Goal: Task Accomplishment & Management: Manage account settings

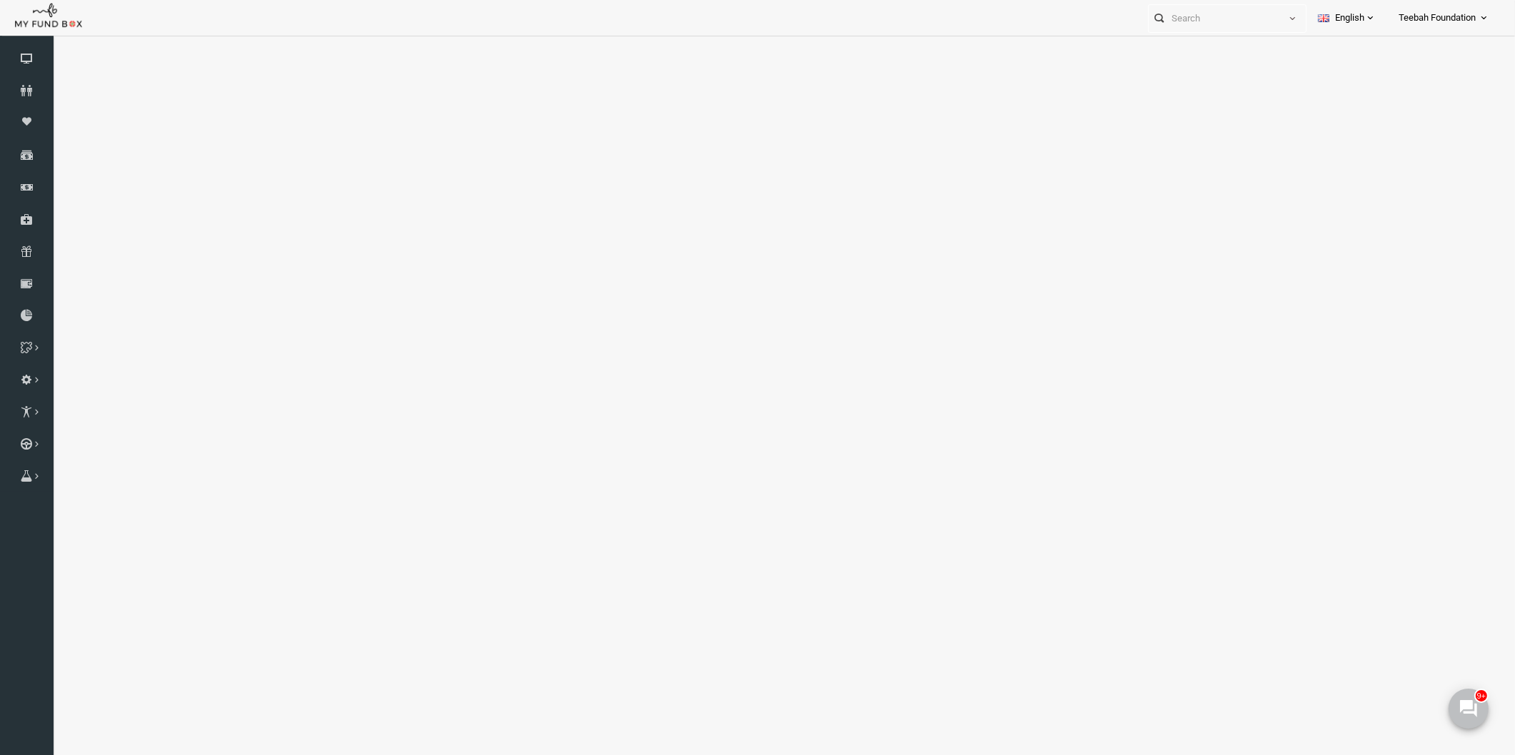
select select "100"
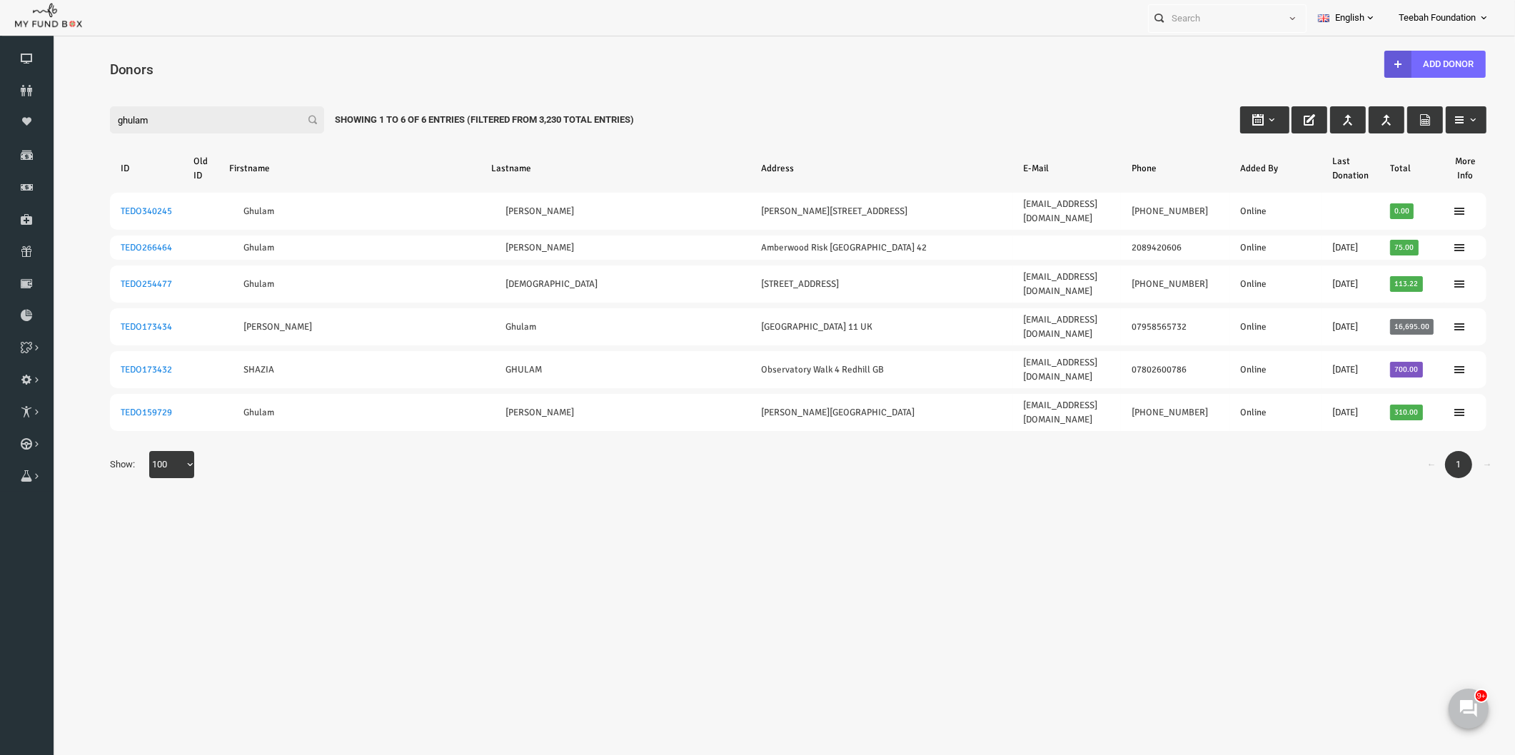
click at [1014, 566] on body "Donor Not Found Beneficiary Not Found Partner Not Found!!!! Please Fill out thi…" at bounding box center [768, 408] width 1433 height 730
click at [857, 496] on body "Donor Not Found Beneficiary Not Found Partner Not Found!!!! Please Fill out thi…" at bounding box center [768, 408] width 1433 height 730
click at [1297, 524] on body "Donor Not Found Beneficiary Not Found Partner Not Found!!!! Please Fill out thi…" at bounding box center [768, 408] width 1433 height 730
click at [30, 89] on icon at bounding box center [27, 90] width 54 height 11
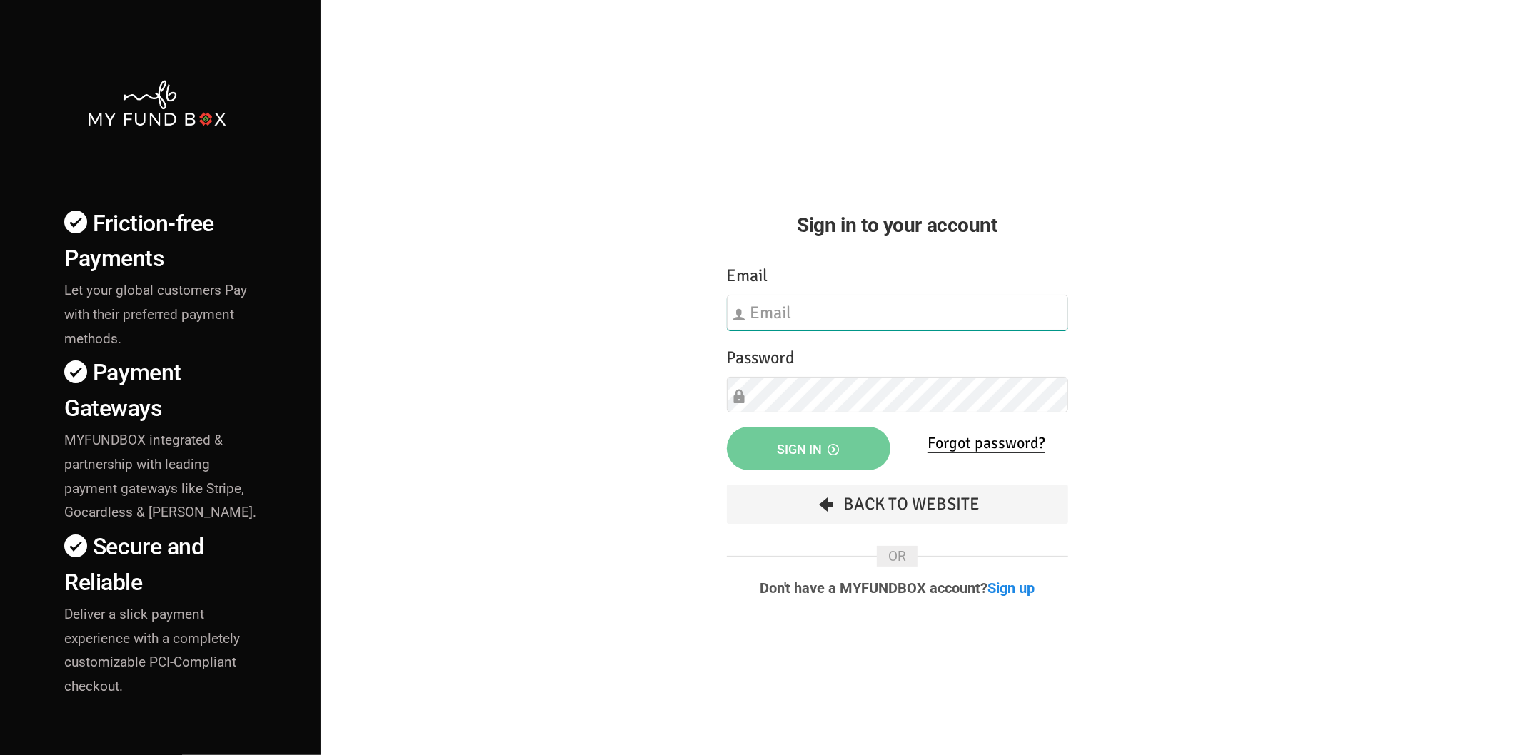
type input "[EMAIL_ADDRESS][DOMAIN_NAME]"
click at [809, 458] on button "Sign in" at bounding box center [808, 449] width 163 height 44
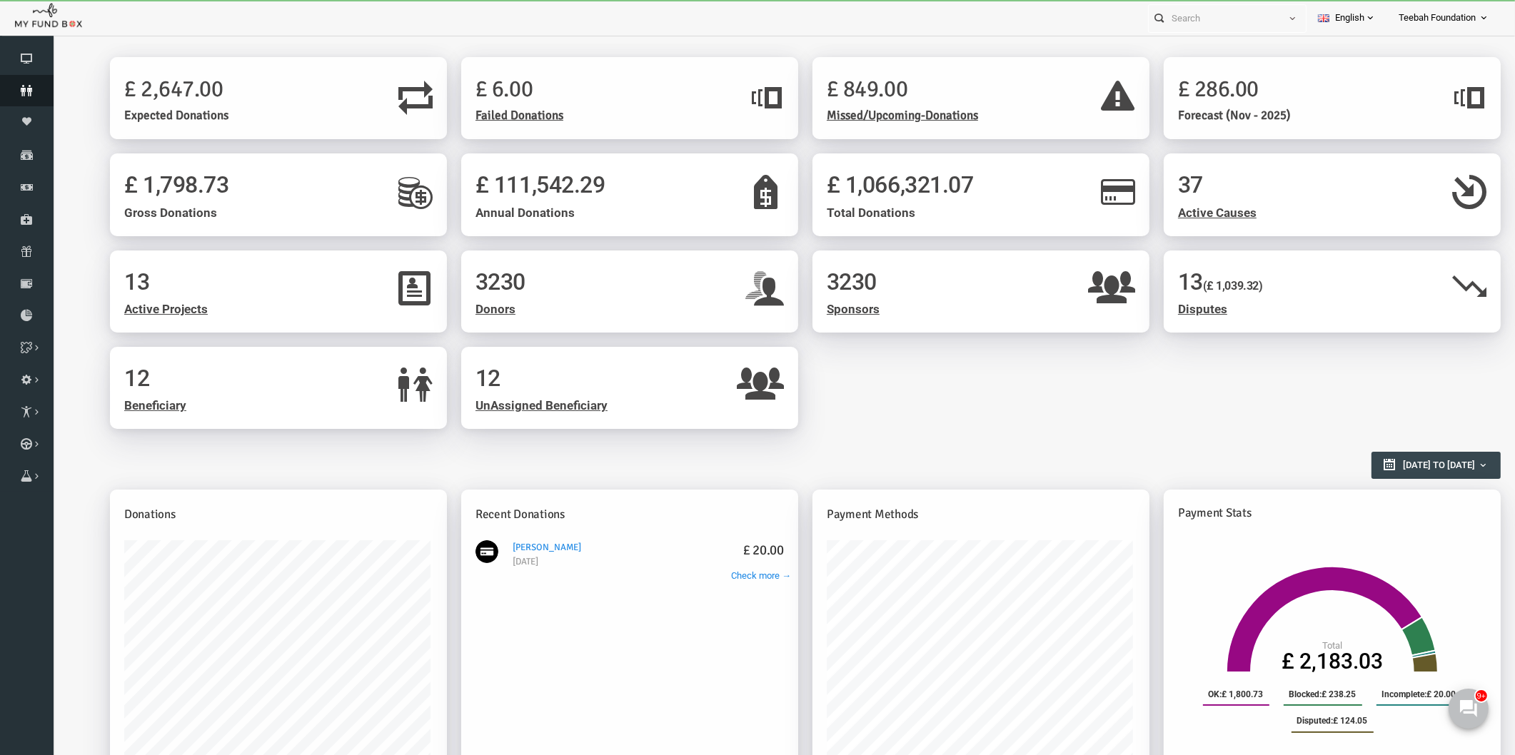
click at [36, 89] on icon at bounding box center [27, 90] width 54 height 11
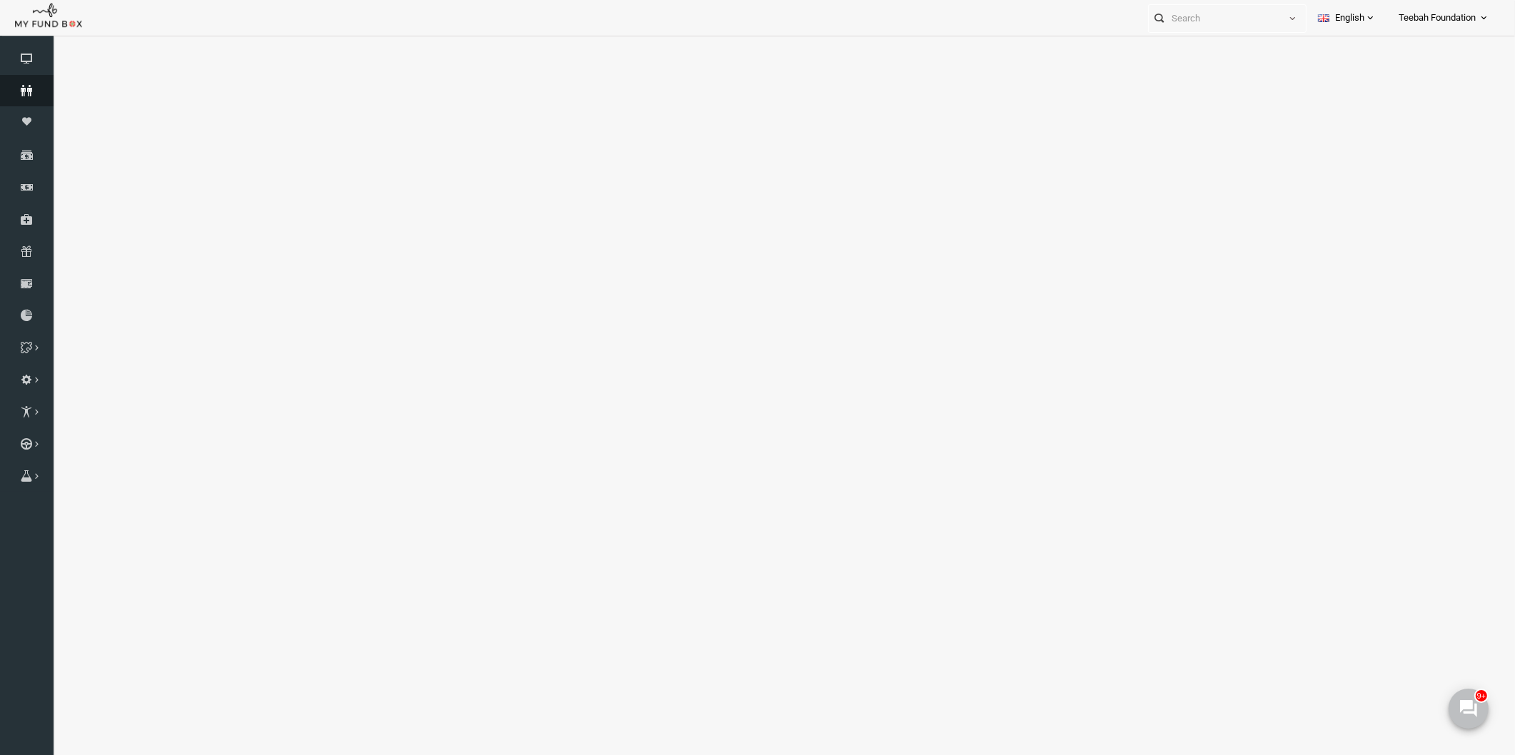
select select "100"
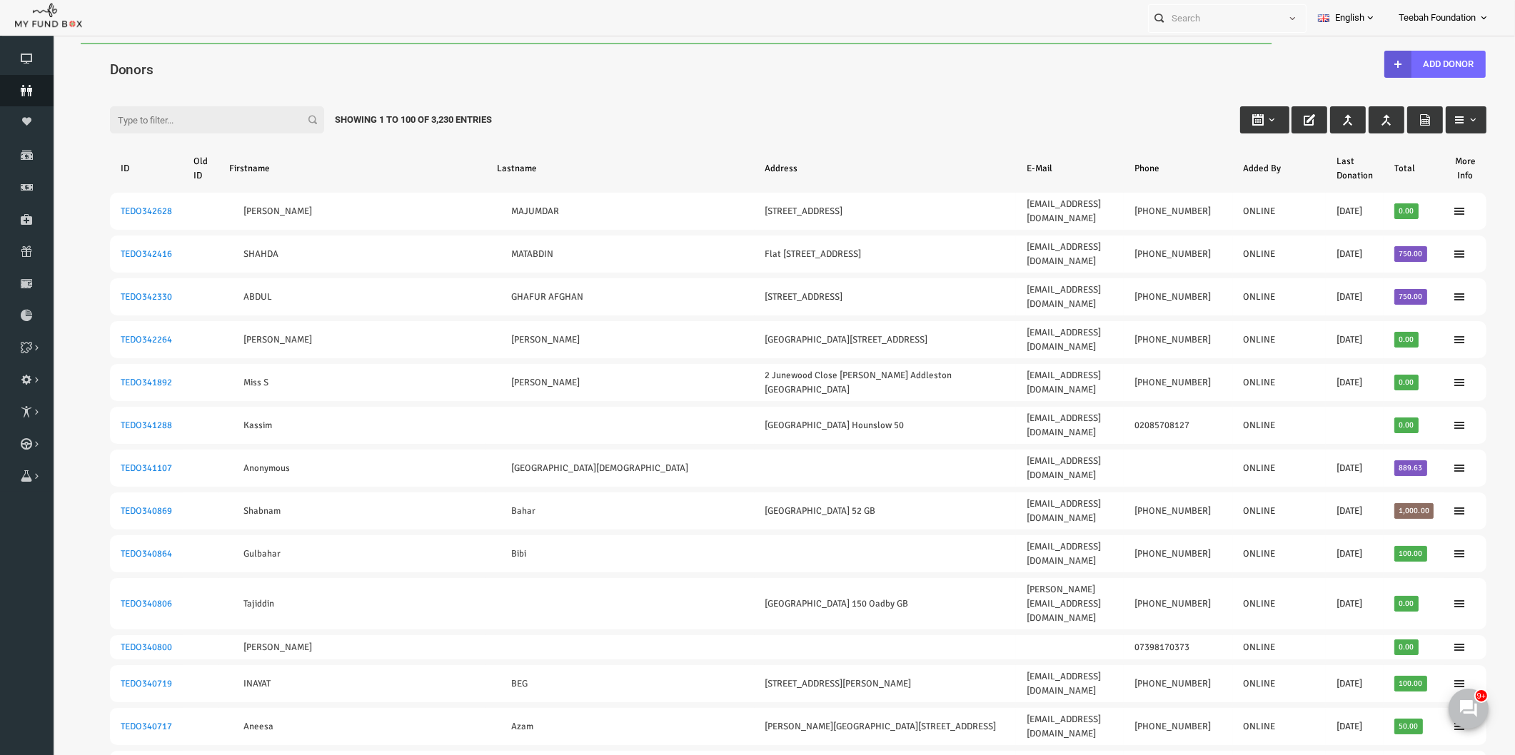
click at [588, 103] on div "Filter: Showing 1 to 100 of 3,230 Entries" at bounding box center [768, 106] width 1405 height 39
click at [1060, 104] on div "Filter: Showing 1 to 100 of 3,230 Entries" at bounding box center [768, 106] width 1405 height 39
click at [1162, 90] on div "Filter: Showing 1 to 100 of 3,230 Entries" at bounding box center [768, 106] width 1405 height 39
click at [110, 123] on input "Filter:" at bounding box center [188, 119] width 214 height 27
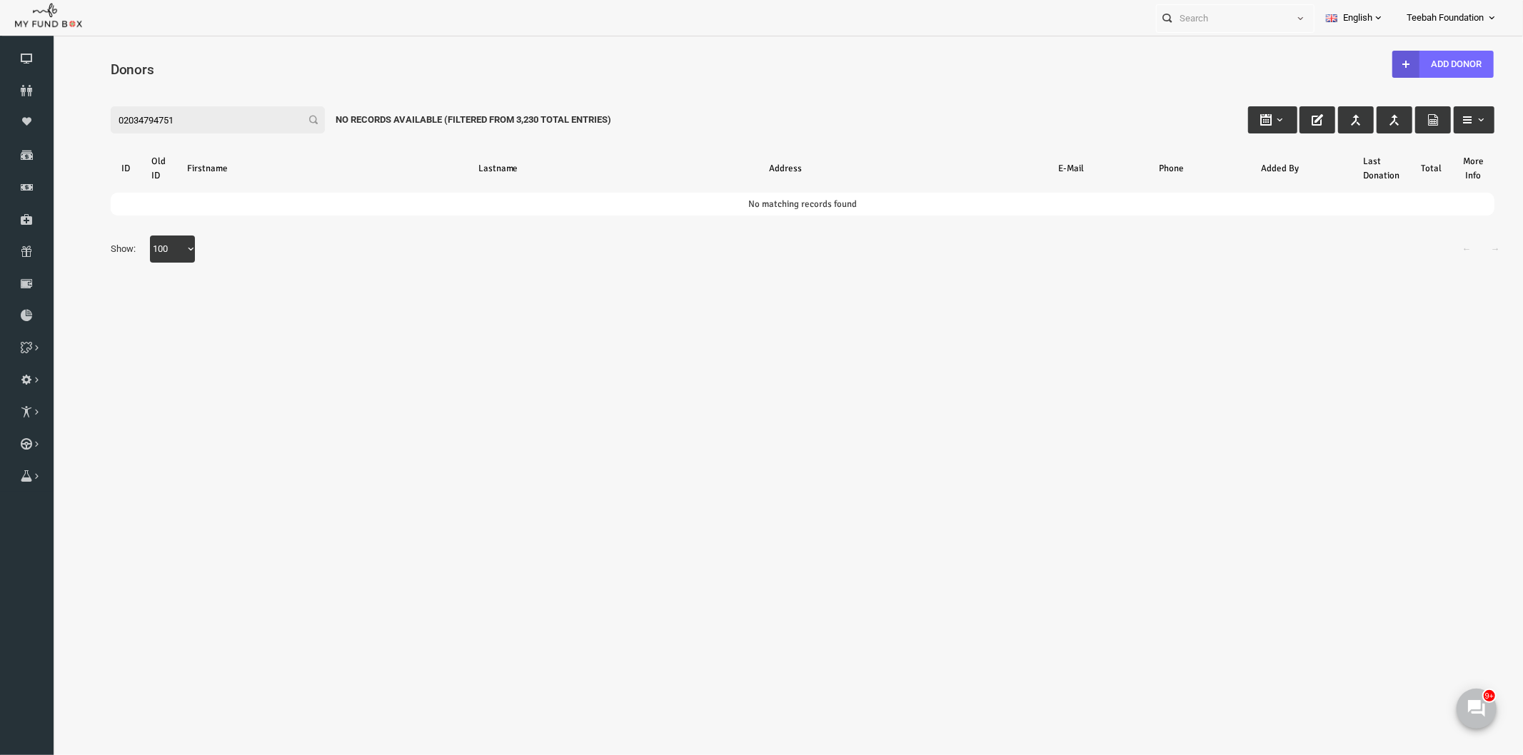
drag, startPoint x: 175, startPoint y: 114, endPoint x: 76, endPoint y: 121, distance: 98.7
click at [76, 121] on div "Filter: 02034794751 No records available (Filtered From 3,230 Total Entries)" at bounding box center [772, 105] width 1412 height 39
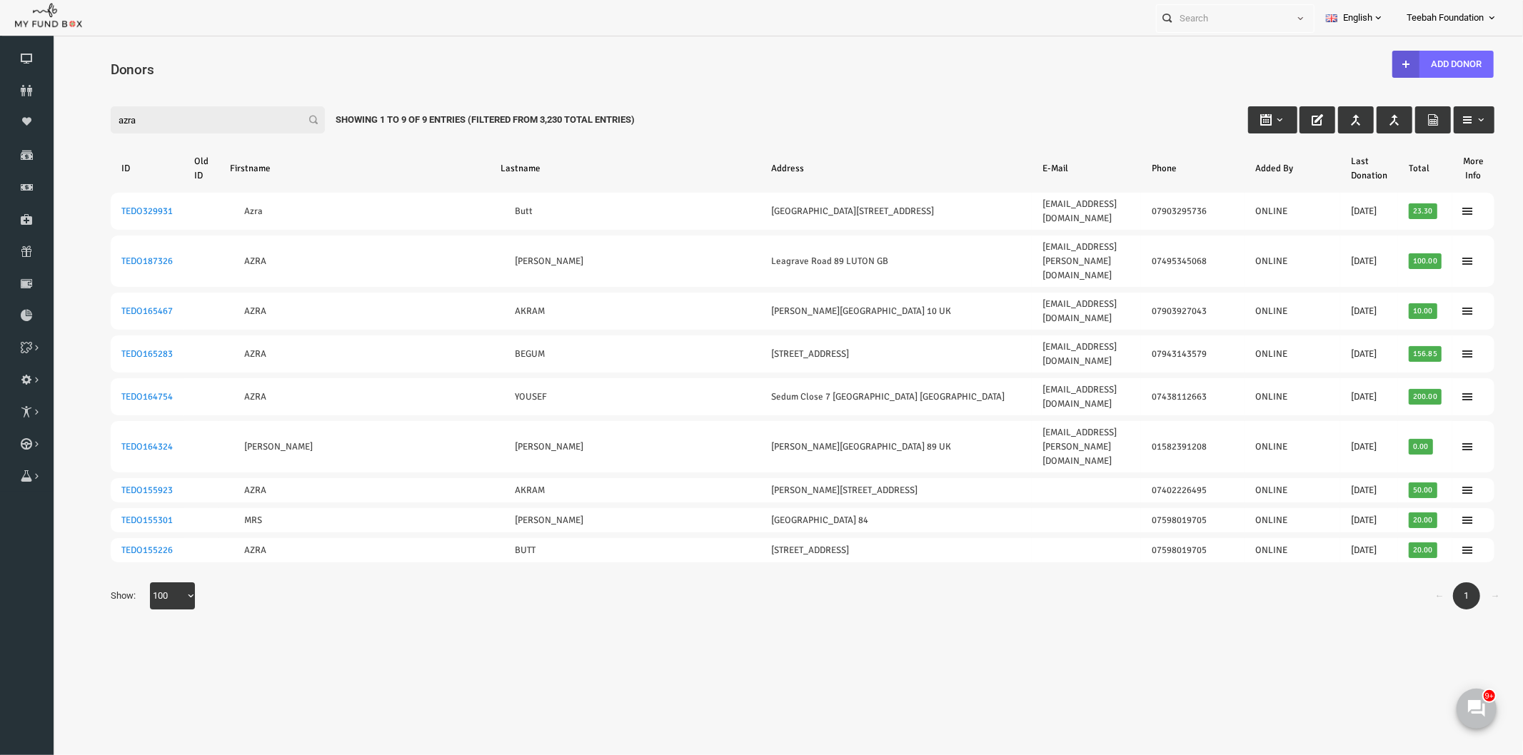
click at [536, 558] on body "Donor Not Found Beneficiary Not Found Partner Not Found!!!! Please Fill out thi…" at bounding box center [772, 391] width 1441 height 698
click at [333, 554] on body "Donor Not Found Beneficiary Not Found Partner Not Found!!!! Please Fill out thi…" at bounding box center [772, 391] width 1441 height 698
drag, startPoint x: 152, startPoint y: 121, endPoint x: 37, endPoint y: 128, distance: 115.1
click at [52, 128] on html "Donor Not Found Beneficiary Not Found Partner Not Found!!!! Please Fill out thi…" at bounding box center [772, 391] width 1441 height 698
paste input "TEDO329931"
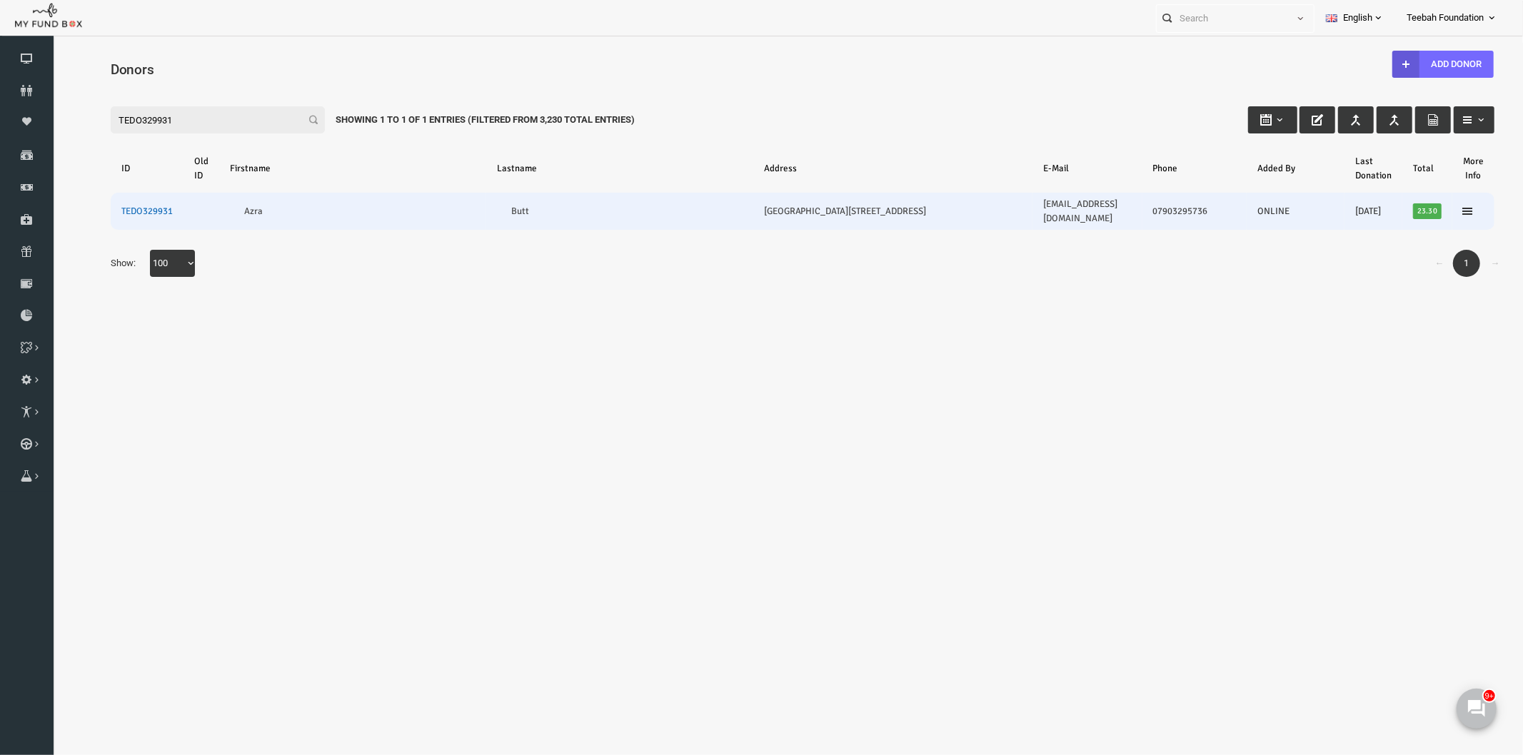
type input "TEDO329931"
click at [118, 205] on link "TEDO329931" at bounding box center [116, 210] width 51 height 11
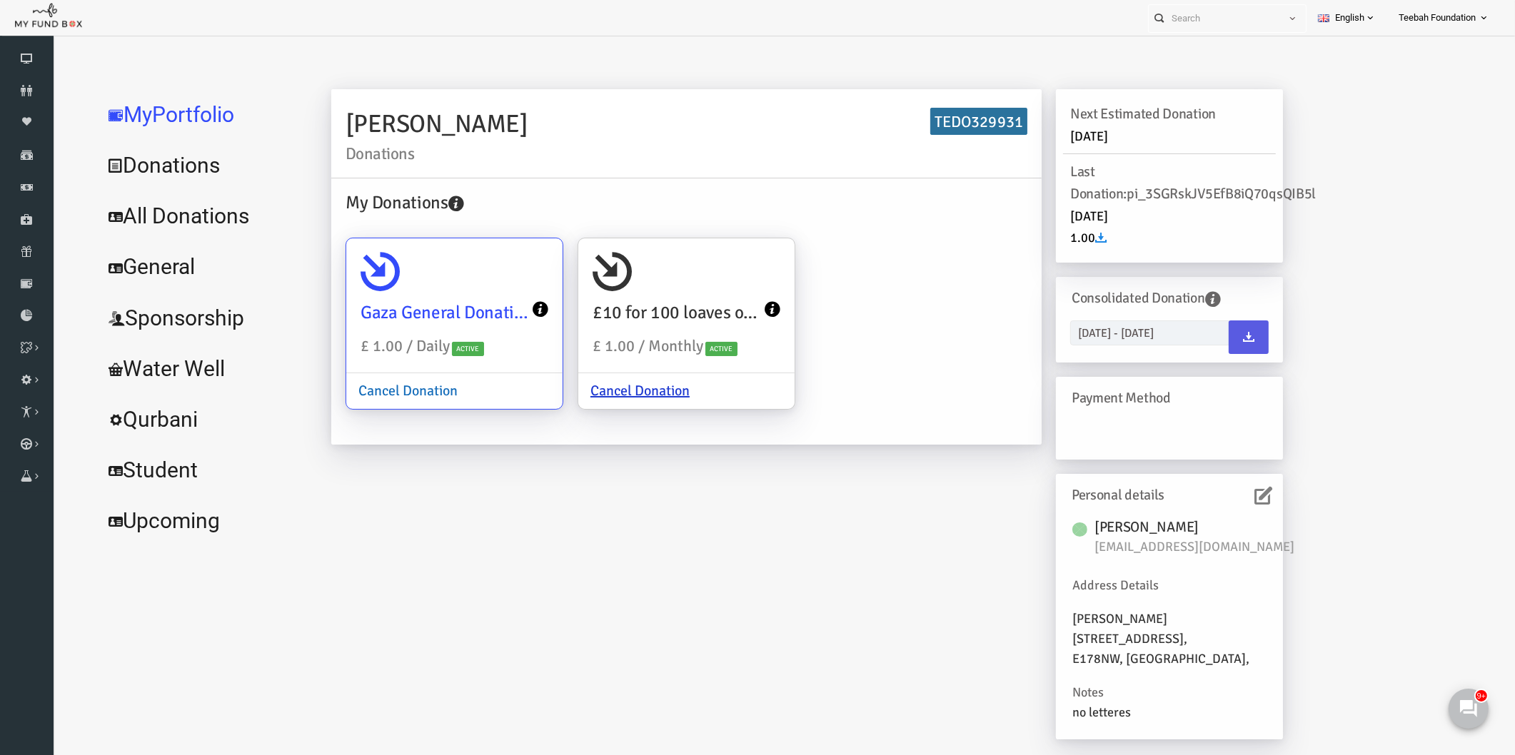
click at [371, 390] on link "Cancel Donation" at bounding box center [378, 391] width 123 height 35
click at [501, 273] on input "Gaza General Donation £ 1.00 / Daily Active Cancel Donation" at bounding box center [515, 259] width 29 height 29
radio input "true"
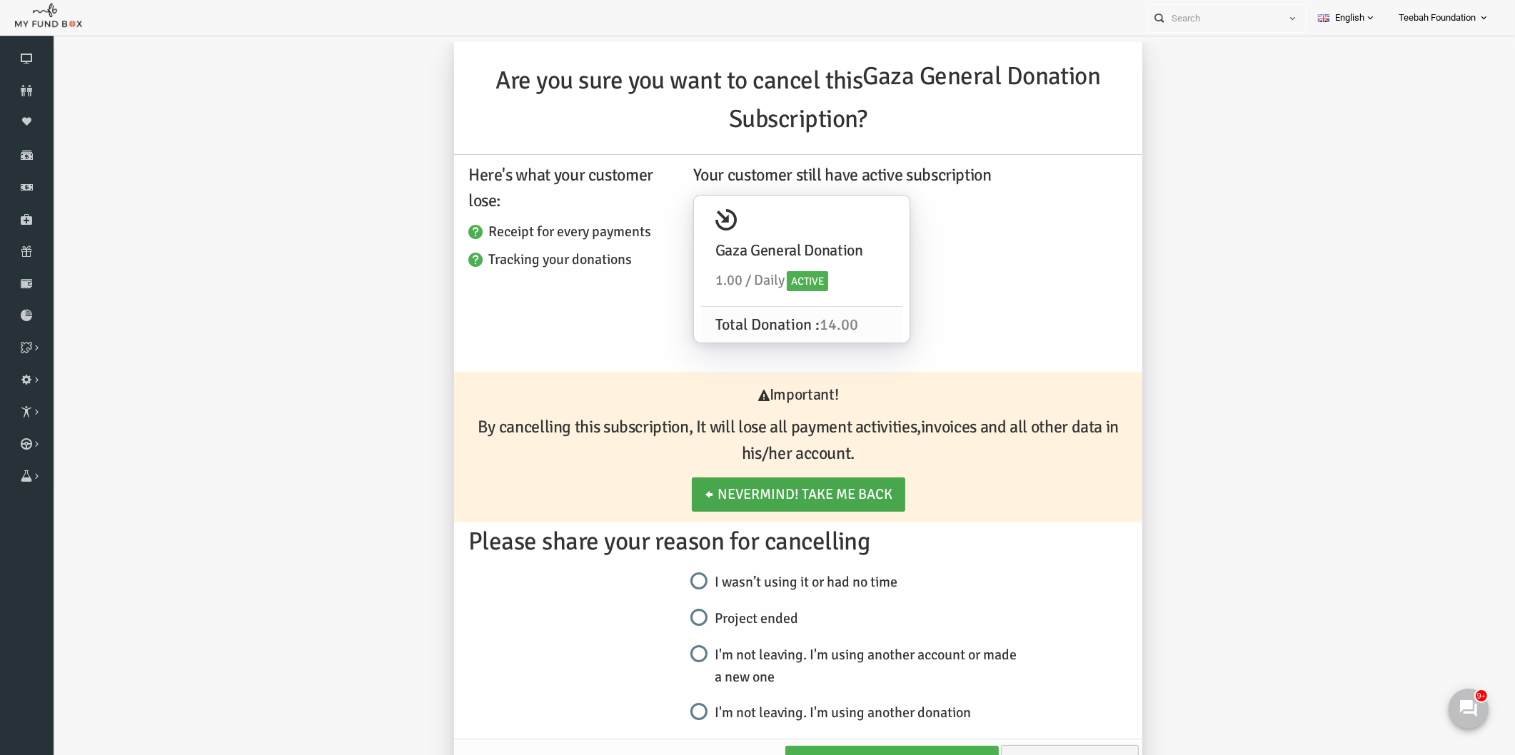
scroll to position [52, 0]
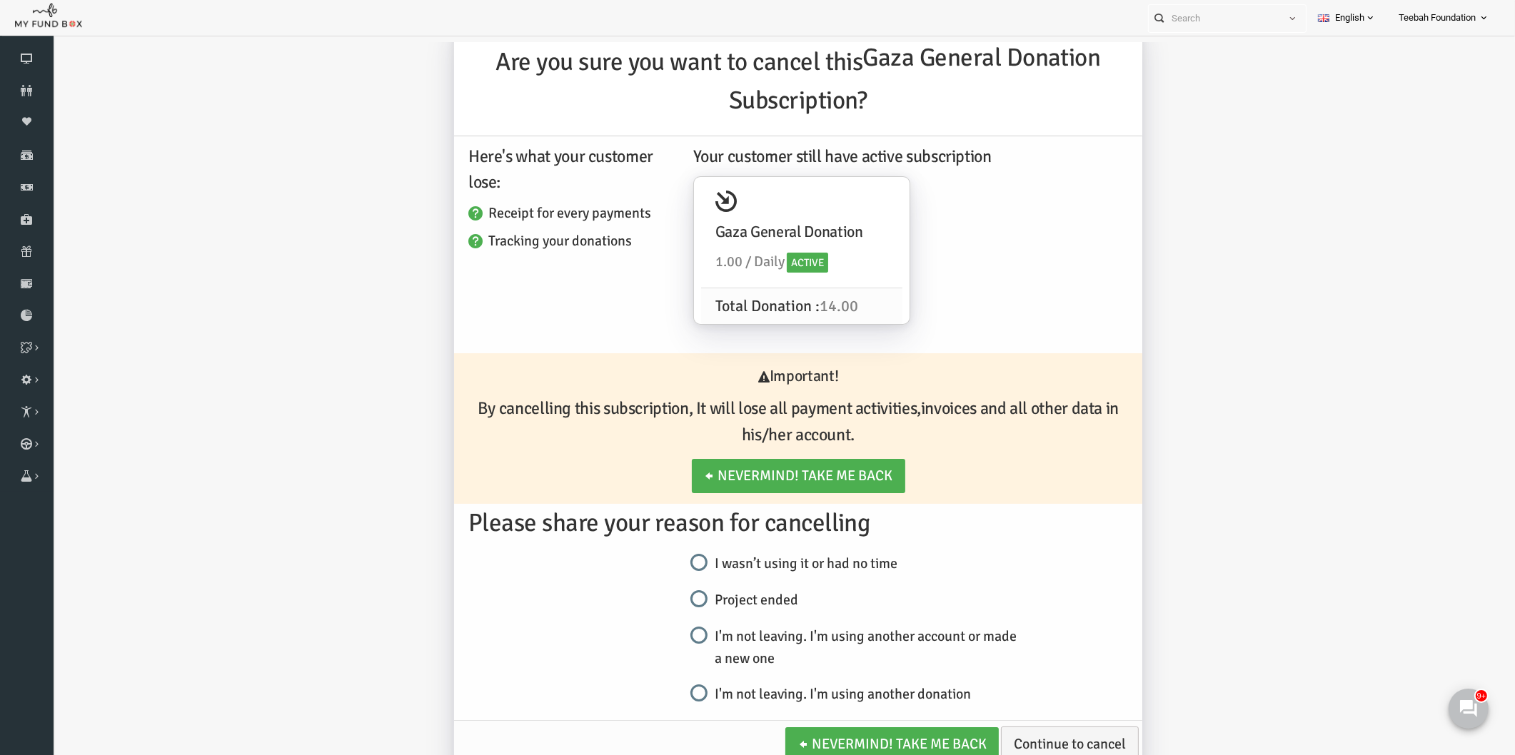
click at [670, 563] on input "I wasn’t using it or had no time" at bounding box center [670, 563] width 17 height 17
radio input "true"
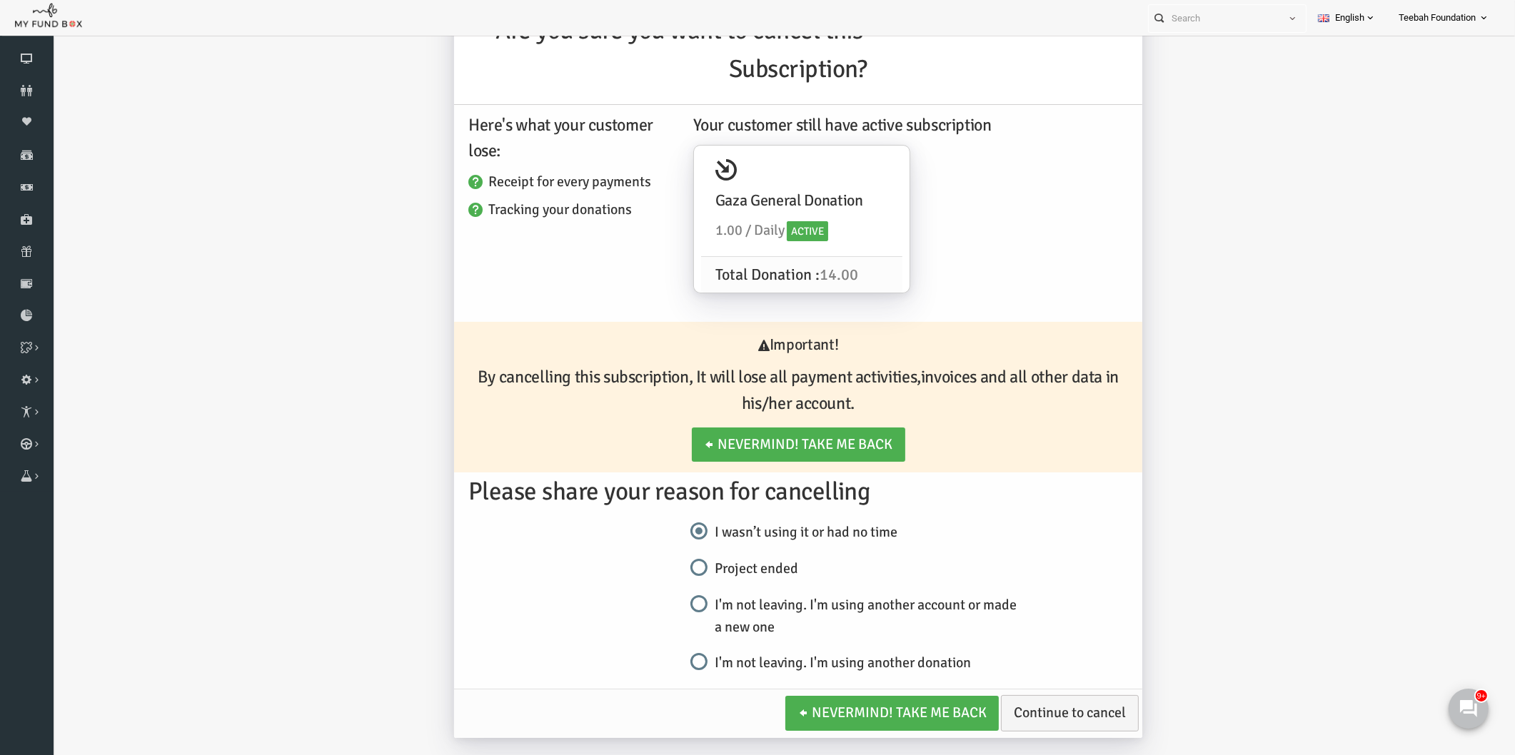
scroll to position [46, 0]
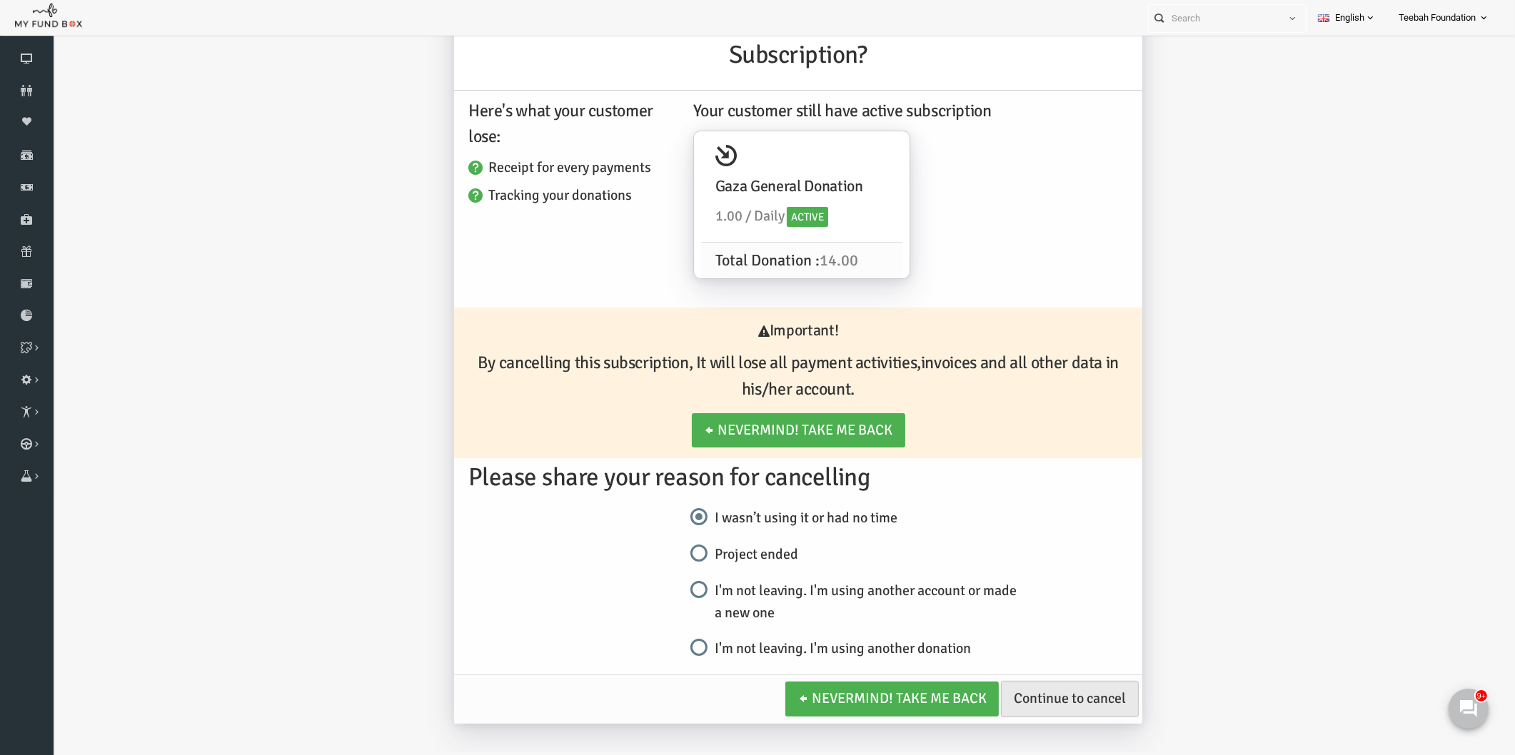
click at [1042, 695] on link "Continue to cancel" at bounding box center [1041, 699] width 138 height 36
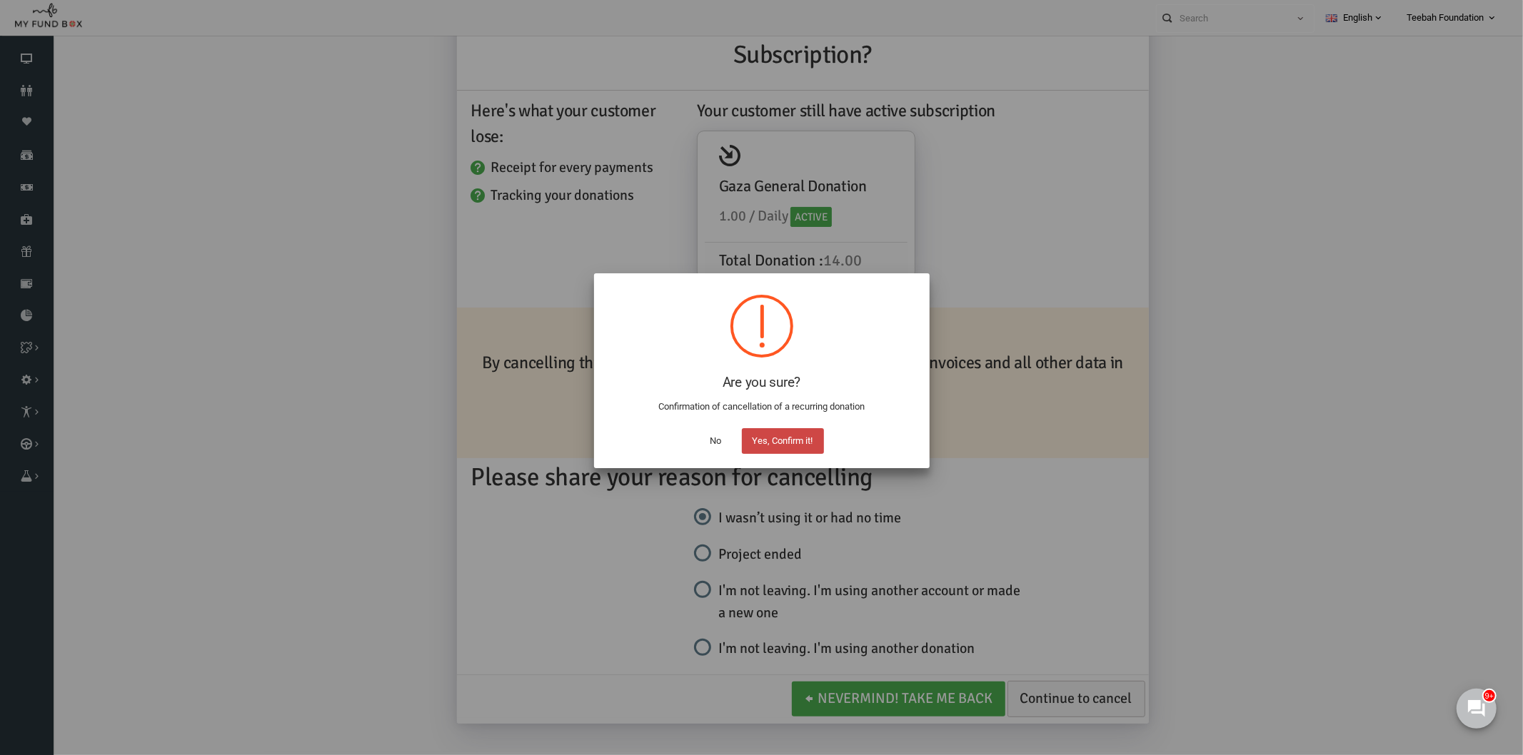
click at [798, 441] on button "Yes, Confirm it!" at bounding box center [783, 441] width 82 height 26
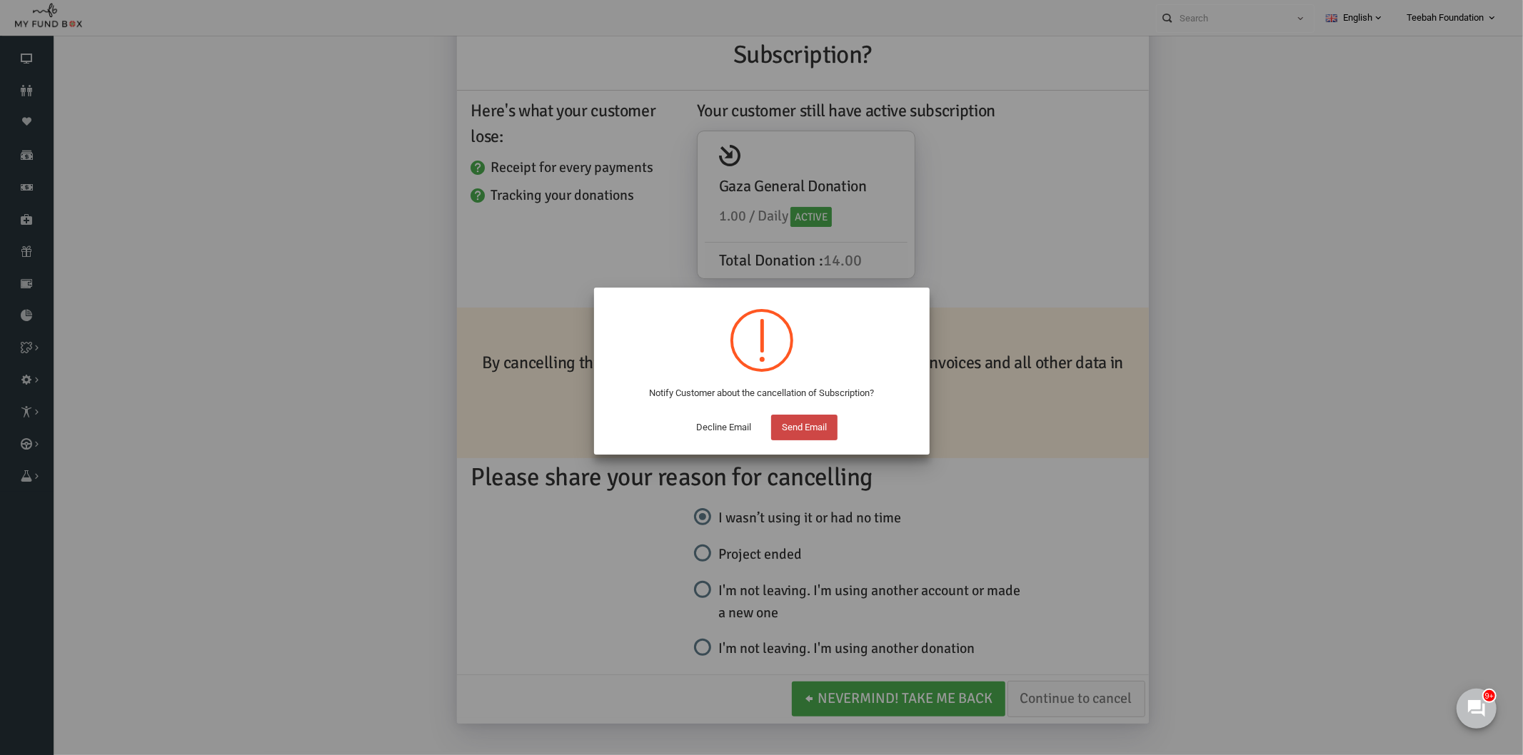
click at [798, 428] on button "Send Email" at bounding box center [804, 428] width 66 height 26
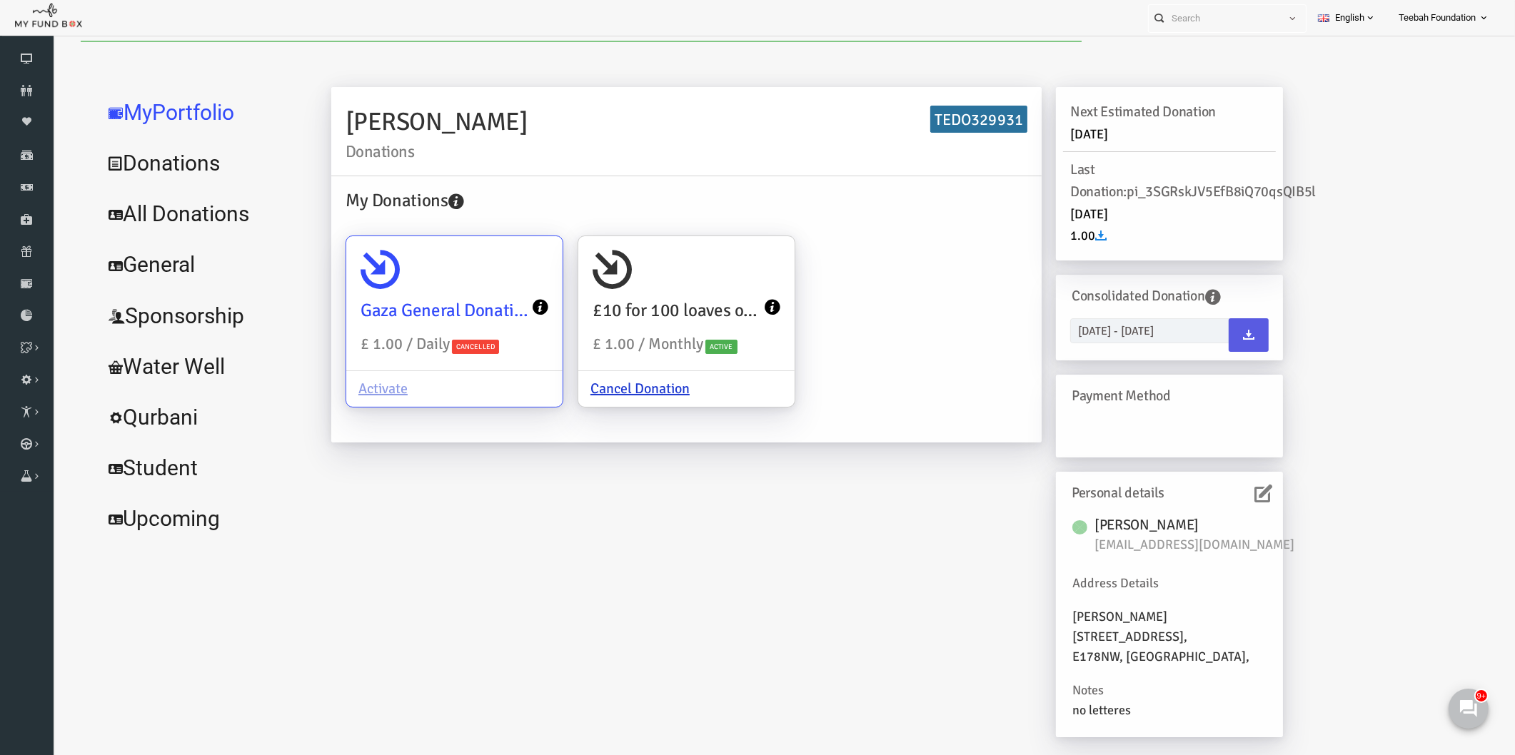
scroll to position [0, 0]
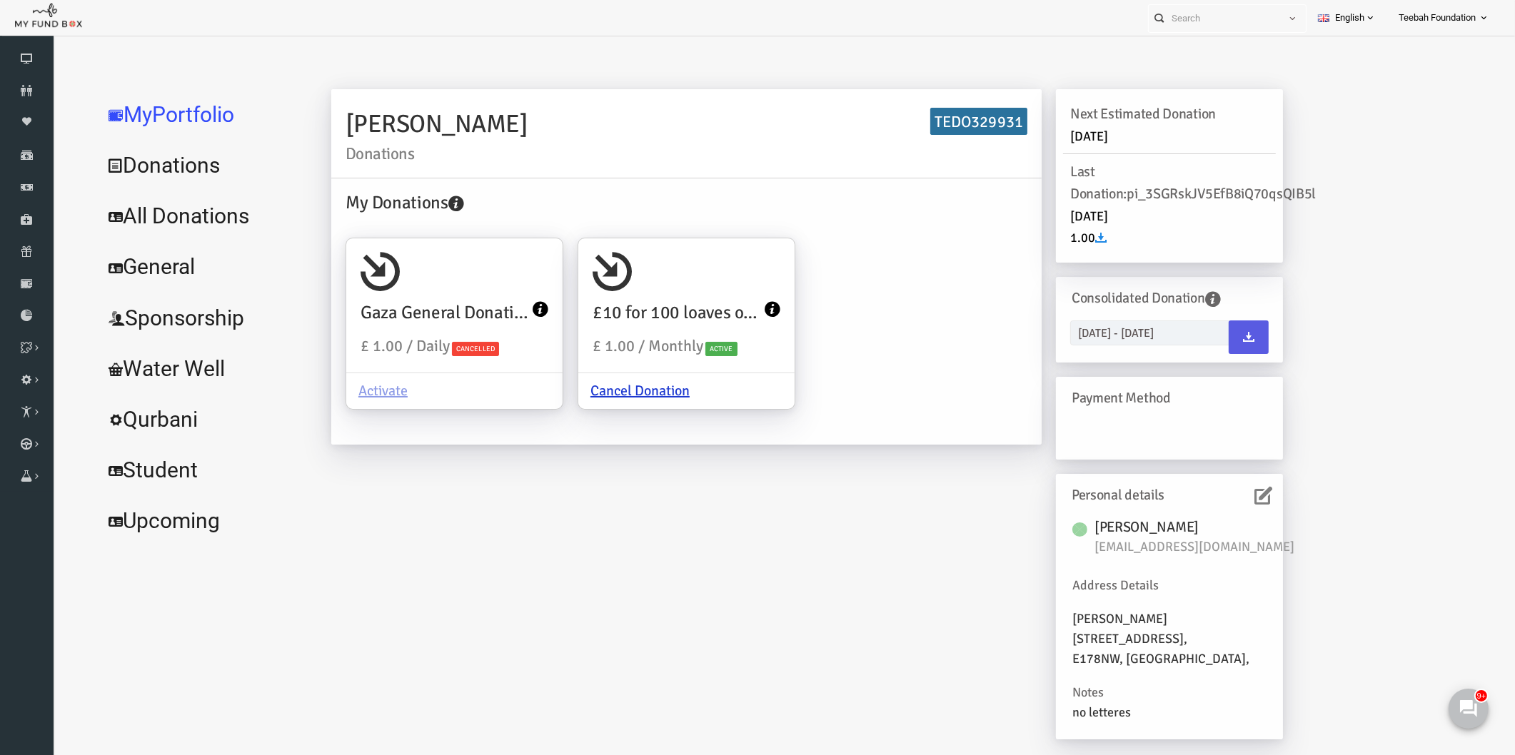
click at [491, 540] on div "Azra Butt Donations TEDO329931 My Donations Gaza General Donation £ 1.00 / Dail…" at bounding box center [778, 421] width 980 height 665
click at [175, 220] on link "All Donations" at bounding box center [173, 216] width 214 height 51
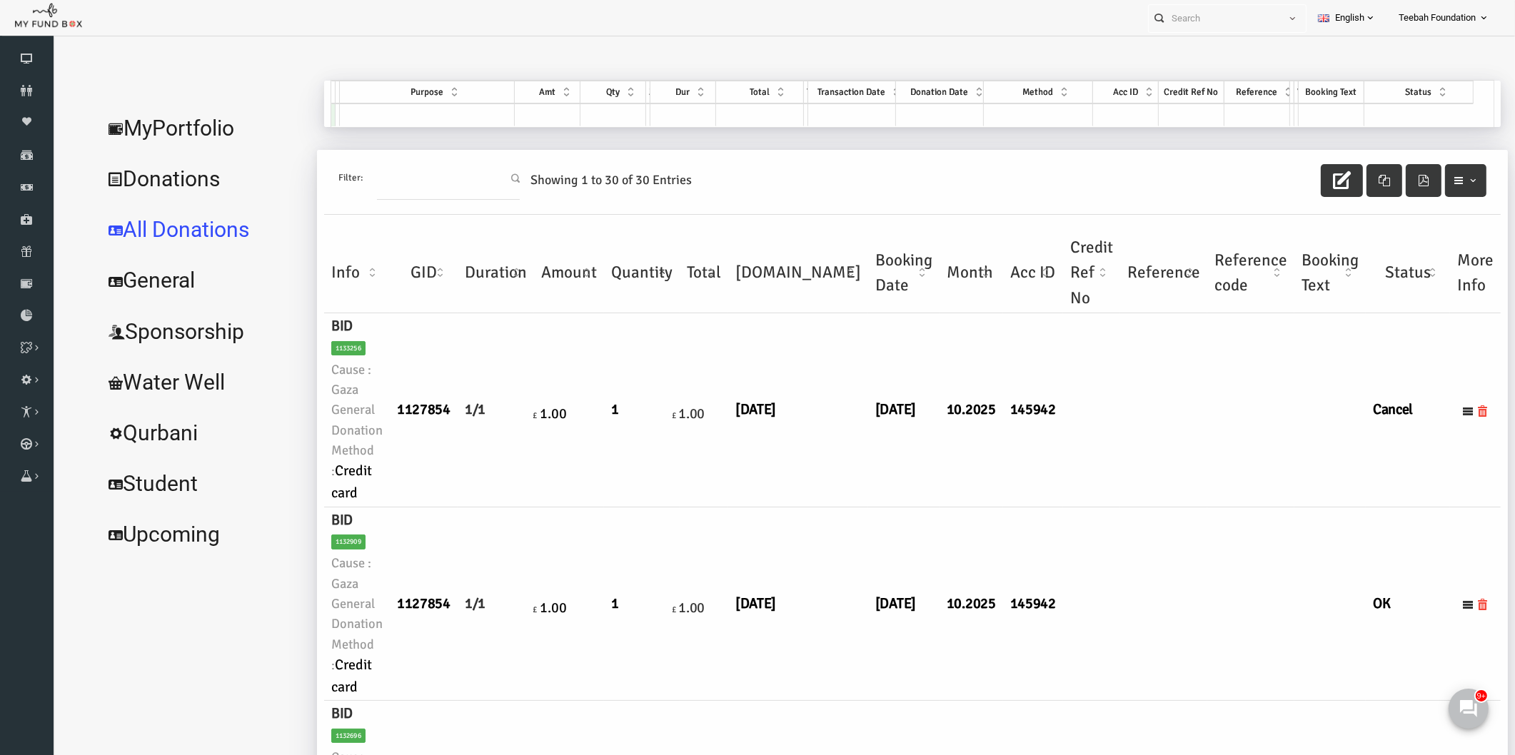
click at [974, 526] on td "145942" at bounding box center [1004, 605] width 60 height 194
click at [773, 625] on td "10.10.2025" at bounding box center [769, 605] width 140 height 194
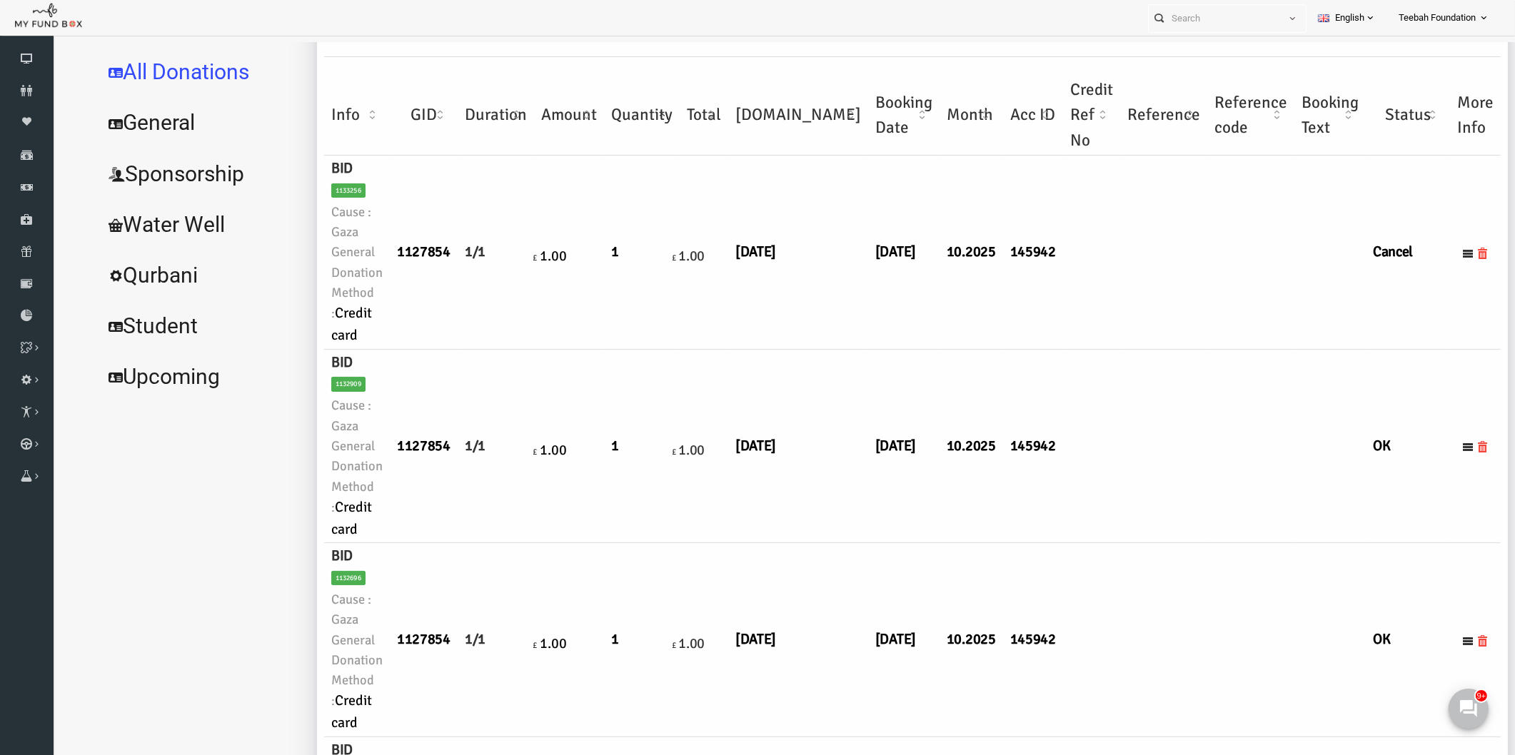
scroll to position [158, 0]
click at [721, 483] on td "10.10.2025" at bounding box center [769, 446] width 140 height 194
drag, startPoint x: 703, startPoint y: 440, endPoint x: 792, endPoint y: 433, distance: 89.5
click at [792, 433] on tr "BID 1132909 Cause : Gaza General Donation Method : Credit card 1127854 1/1 £ 1.…" at bounding box center [883, 446] width 1176 height 194
click at [764, 477] on td "10.10.2025" at bounding box center [769, 446] width 140 height 194
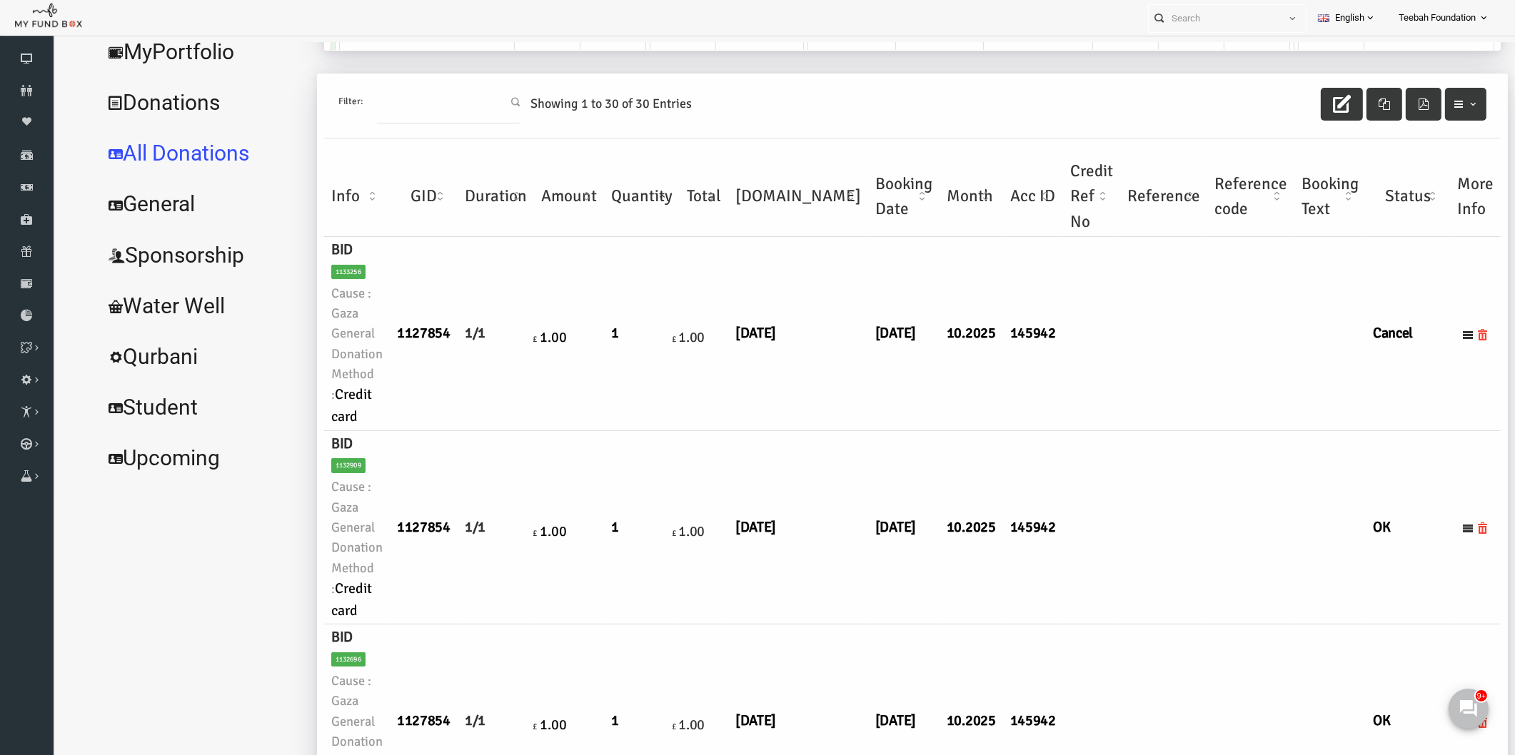
scroll to position [0, 0]
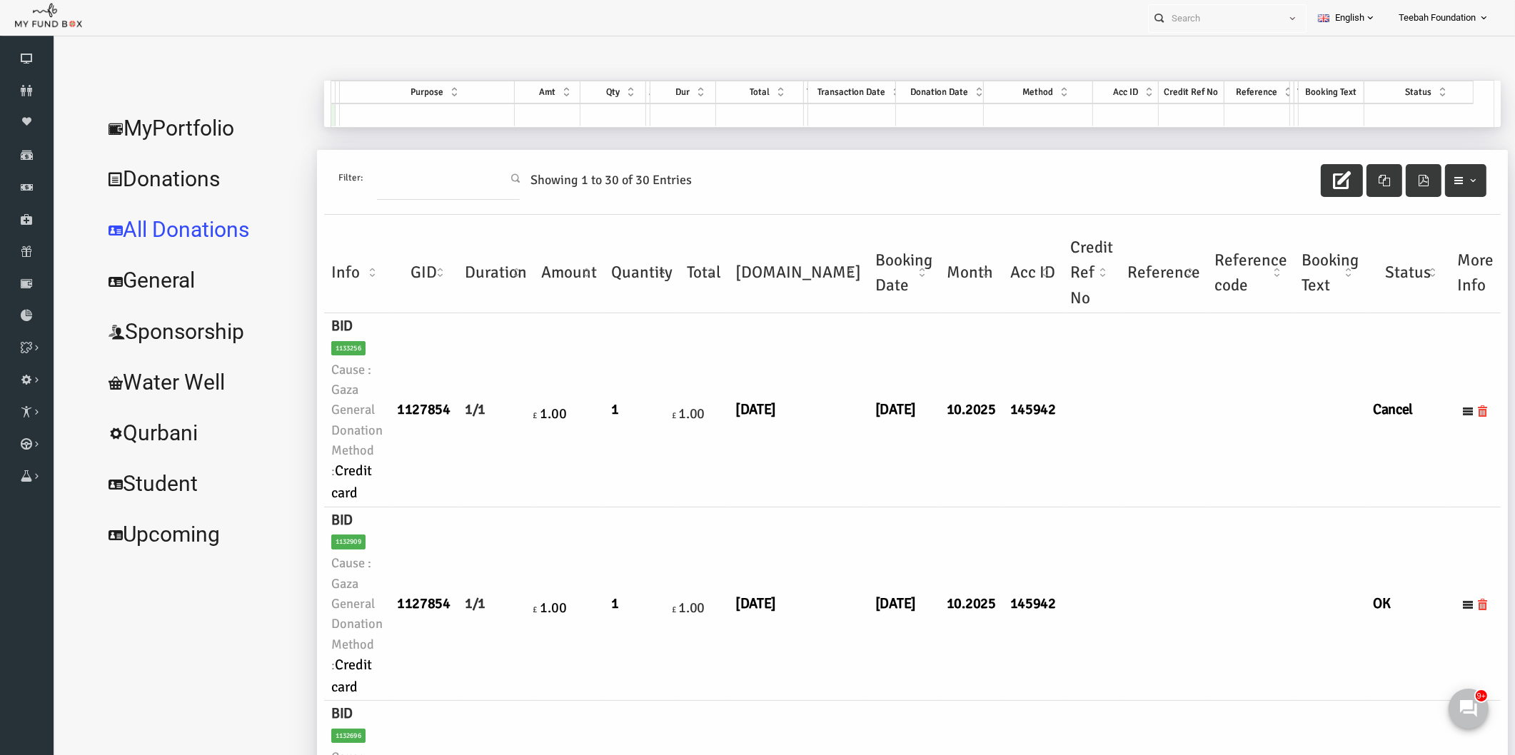
click at [196, 134] on link "MyPortfolio" at bounding box center [173, 128] width 214 height 51
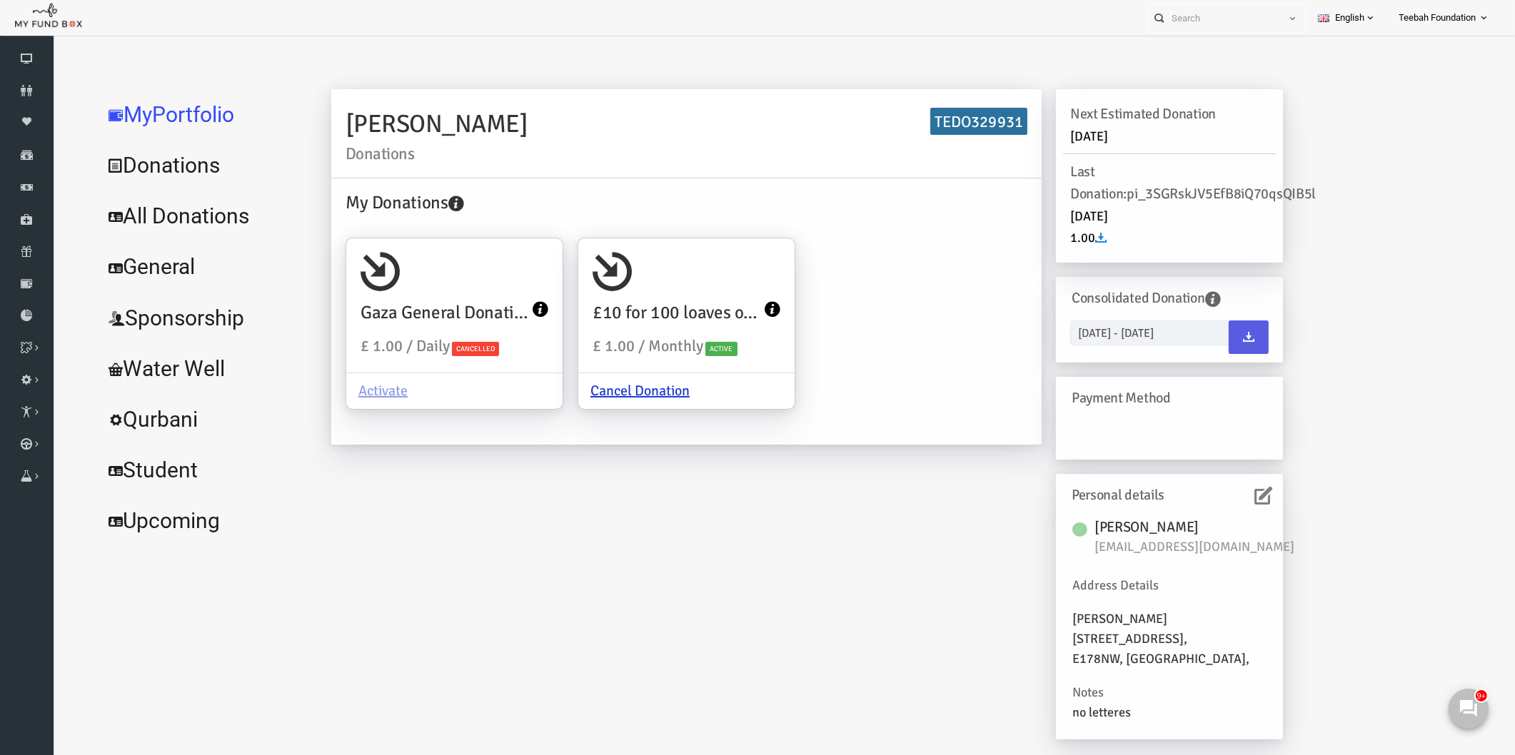
click at [503, 558] on div "Azra Butt Donations TEDO329931 My Donations Gaza General Donation £ 1.00 / Dail…" at bounding box center [778, 421] width 980 height 665
click at [203, 218] on link "All Donations" at bounding box center [173, 216] width 214 height 51
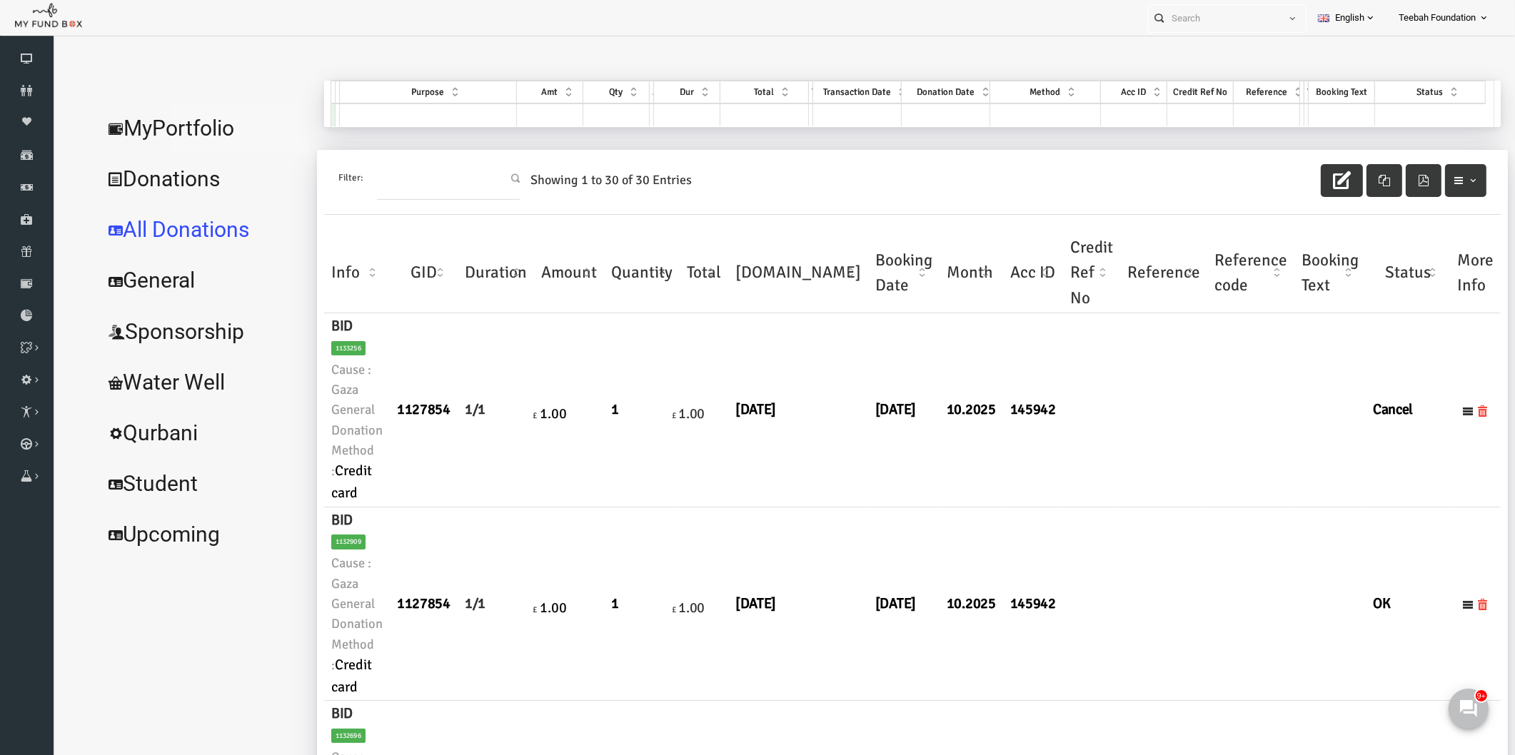
click at [177, 125] on link "MyPortfolio" at bounding box center [173, 128] width 214 height 51
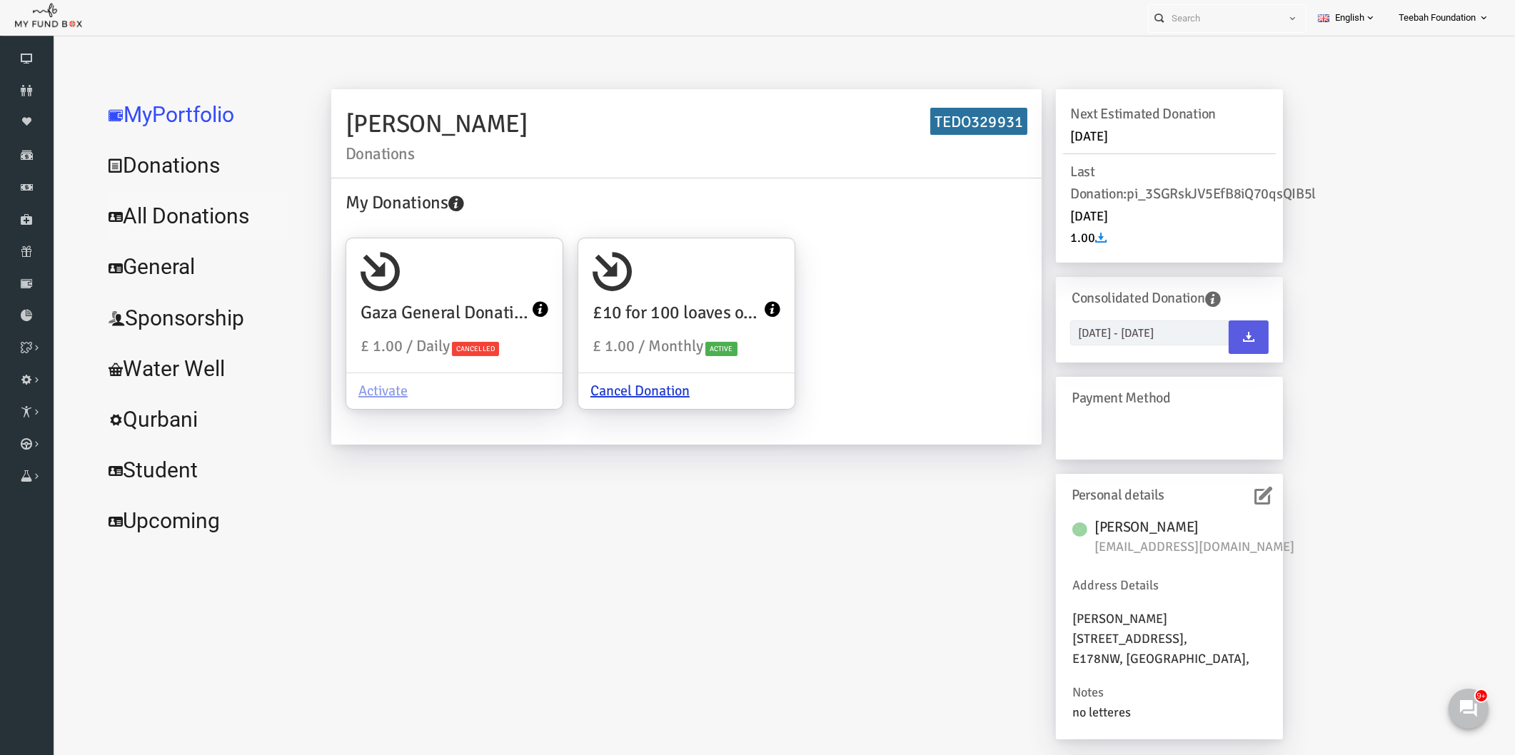
click at [114, 222] on link "All Donations" at bounding box center [173, 216] width 214 height 51
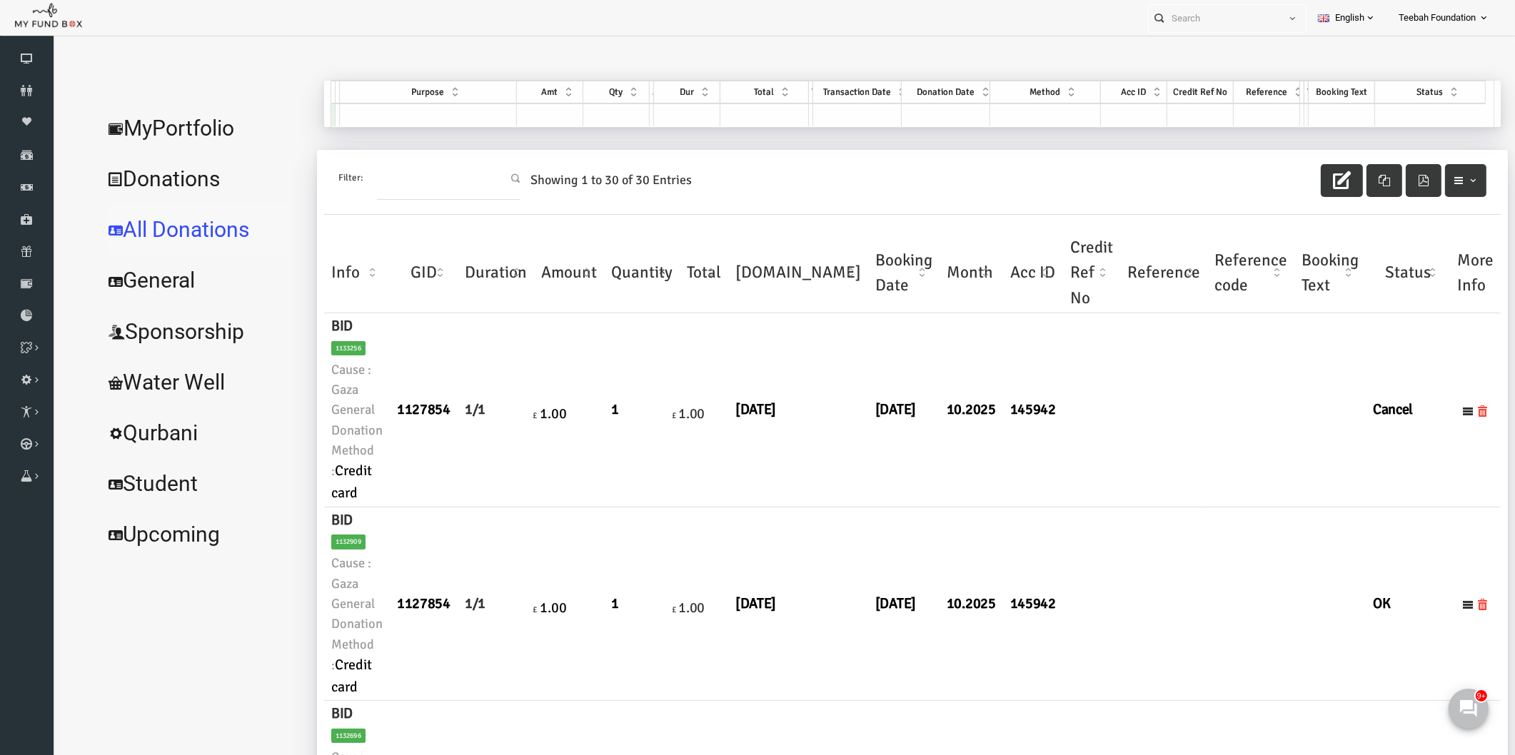
click at [114, 222] on link "All Donations" at bounding box center [173, 229] width 214 height 51
click at [1091, 493] on td at bounding box center [1134, 410] width 87 height 194
click at [183, 126] on link "MyPortfolio" at bounding box center [173, 128] width 214 height 51
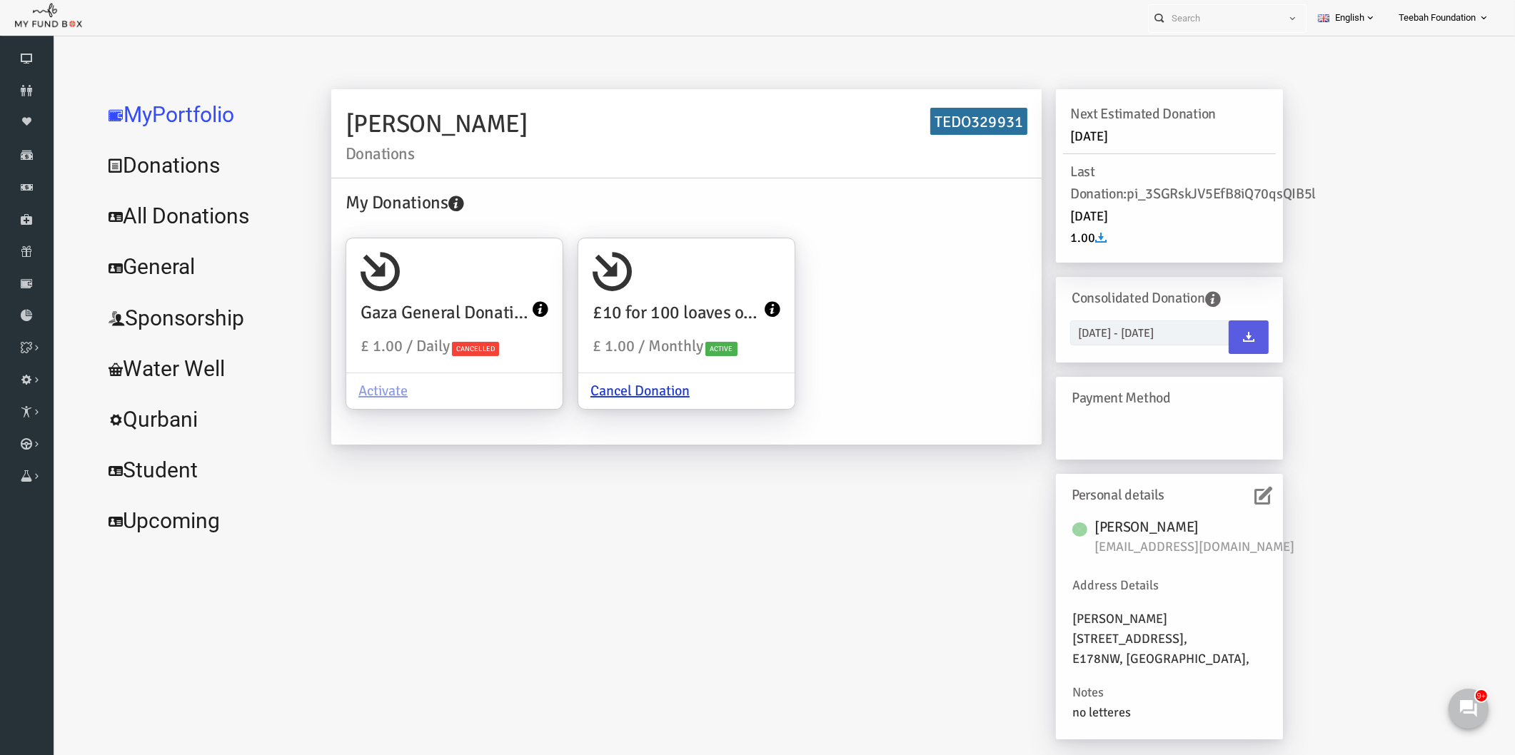
click at [642, 495] on div "Azra Butt Donations TEDO329931 My Donations Gaza General Donation £ 1.00 / Dail…" at bounding box center [778, 421] width 980 height 665
click at [1311, 615] on div "Azra Butt Donations TEDO329931 My Donations Gaza General Donation £ 1.00 / Dail…" at bounding box center [883, 417] width 1176 height 673
click at [1286, 616] on div "Azra Butt Donations TEDO329931 My Donations Gaza General Donation £ 1.00 / Dail…" at bounding box center [883, 417] width 1176 height 673
click at [954, 629] on div "Azra Butt Donations TEDO329931 My Donations Gaza General Donation £ 1.00 / Dail…" at bounding box center [778, 421] width 980 height 665
click at [942, 666] on div "Azra Butt Donations TEDO329931 My Donations Gaza General Donation £ 1.00 / Dail…" at bounding box center [778, 421] width 980 height 665
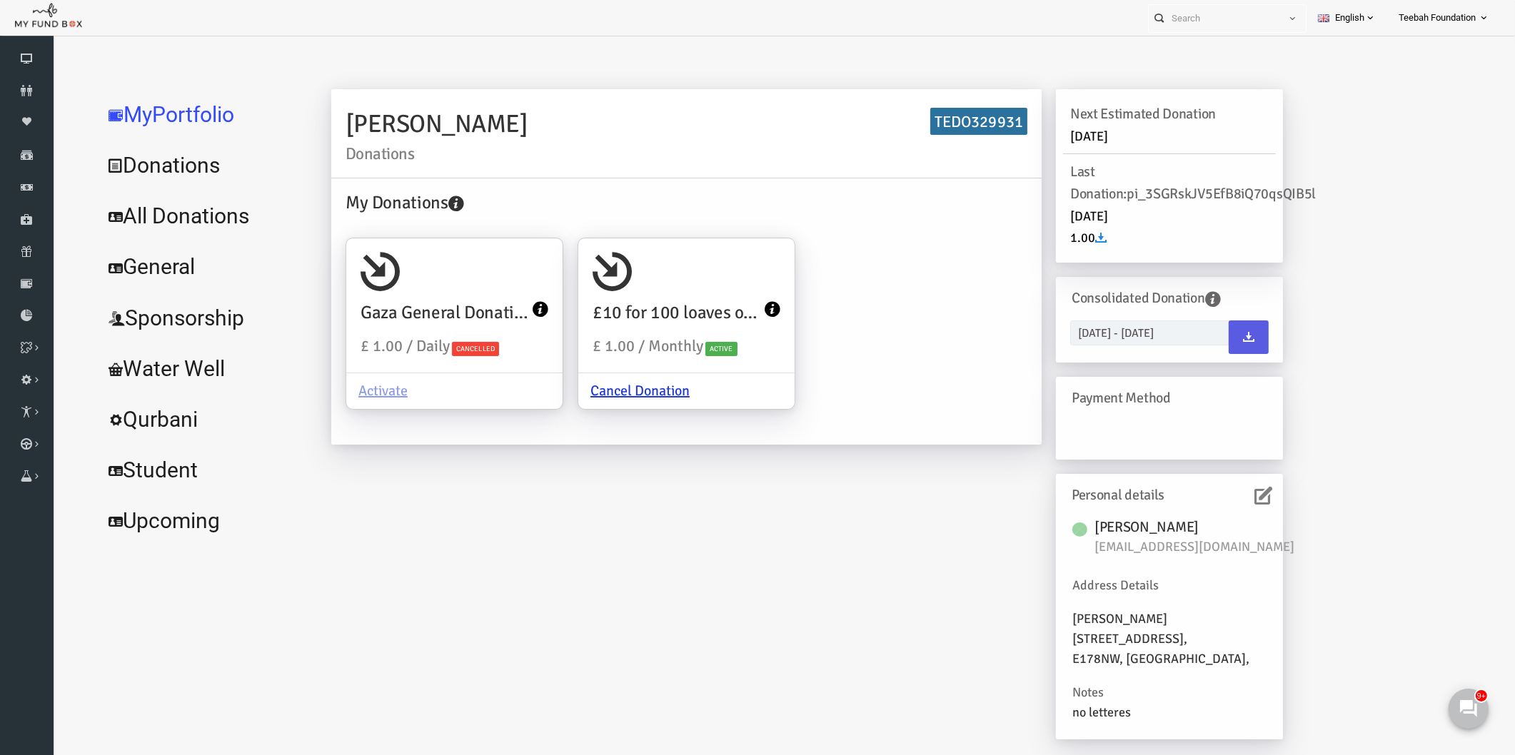
click at [622, 538] on div "Azra Butt Donations TEDO329931 My Donations Gaza General Donation £ 1.00 / Dail…" at bounding box center [778, 421] width 980 height 665
click at [918, 590] on div "Azra Butt Donations TEDO329931 My Donations Gaza General Donation £ 1.00 / Dail…" at bounding box center [778, 421] width 980 height 665
click at [141, 211] on link "All Donations" at bounding box center [173, 216] width 214 height 51
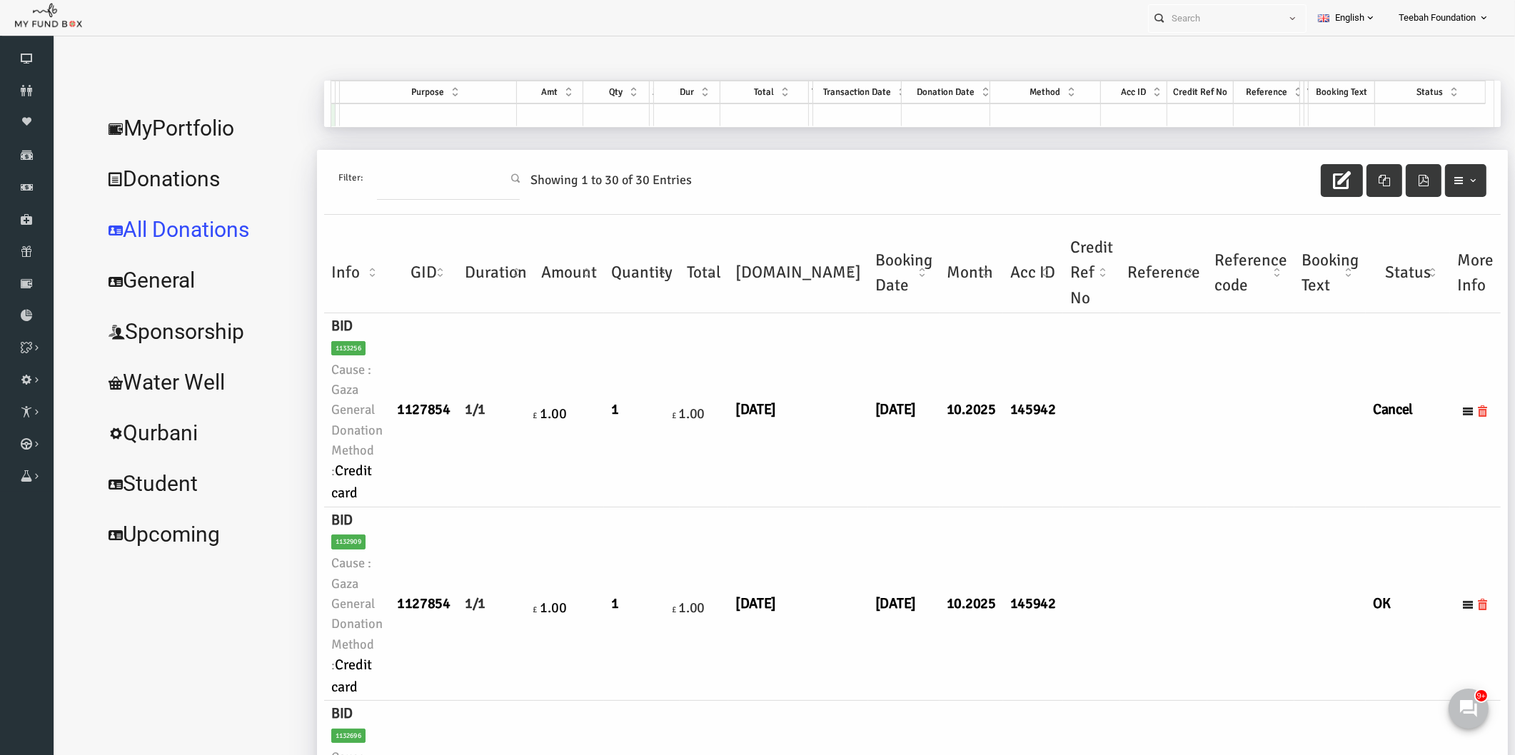
click at [172, 126] on link "MyPortfolio" at bounding box center [173, 128] width 214 height 51
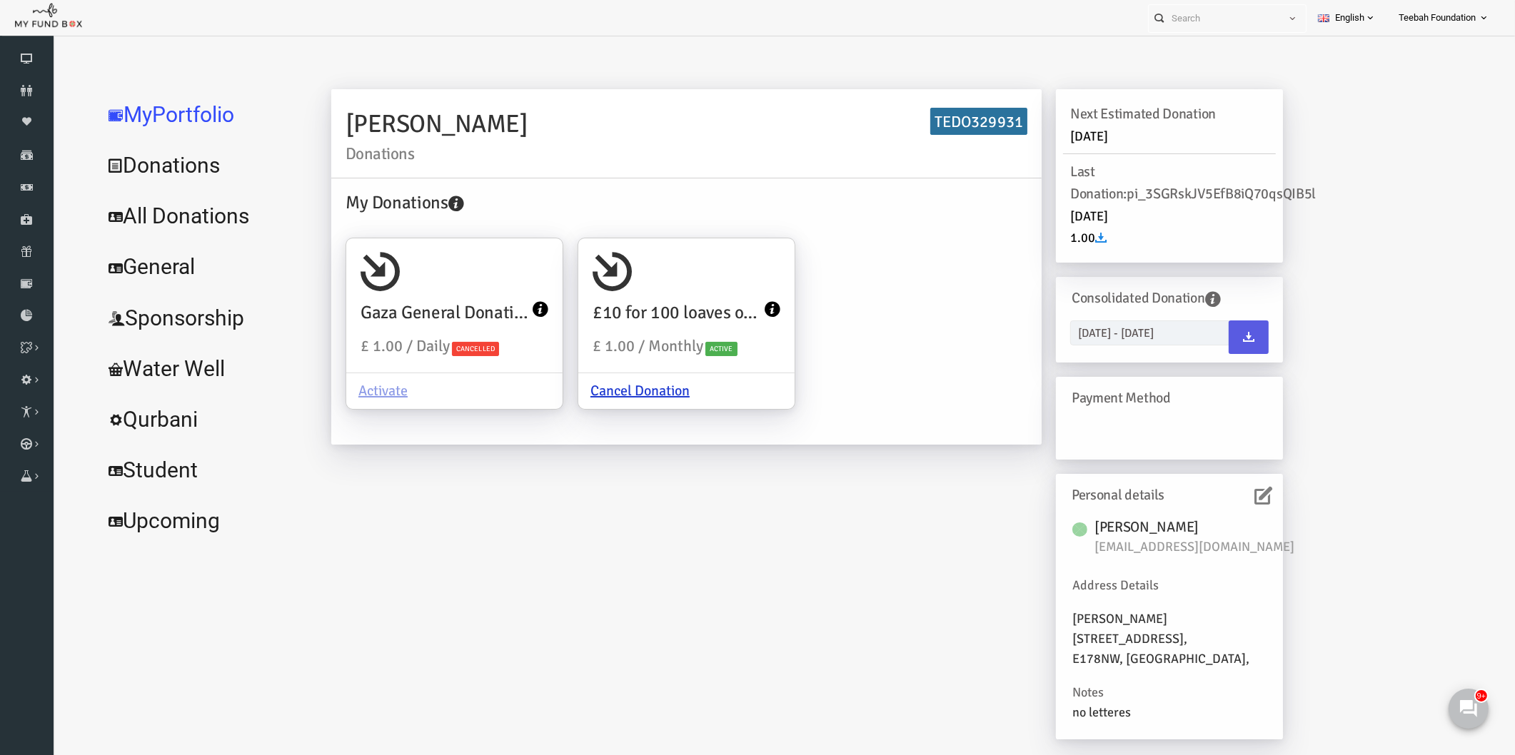
click at [692, 615] on div "Azra Butt Donations TEDO329931 My Donations Gaza General Donation £ 1.00 / Dail…" at bounding box center [778, 421] width 980 height 665
click at [759, 528] on div "Azra Butt Donations TEDO329931 My Donations Gaza General Donation £ 1.00 / Dail…" at bounding box center [778, 421] width 980 height 665
click at [781, 500] on div "Azra Butt Donations TEDO329931 My Donations Gaza General Donation £ 1.00 / Dail…" at bounding box center [778, 421] width 980 height 665
